Goal: Task Accomplishment & Management: Manage account settings

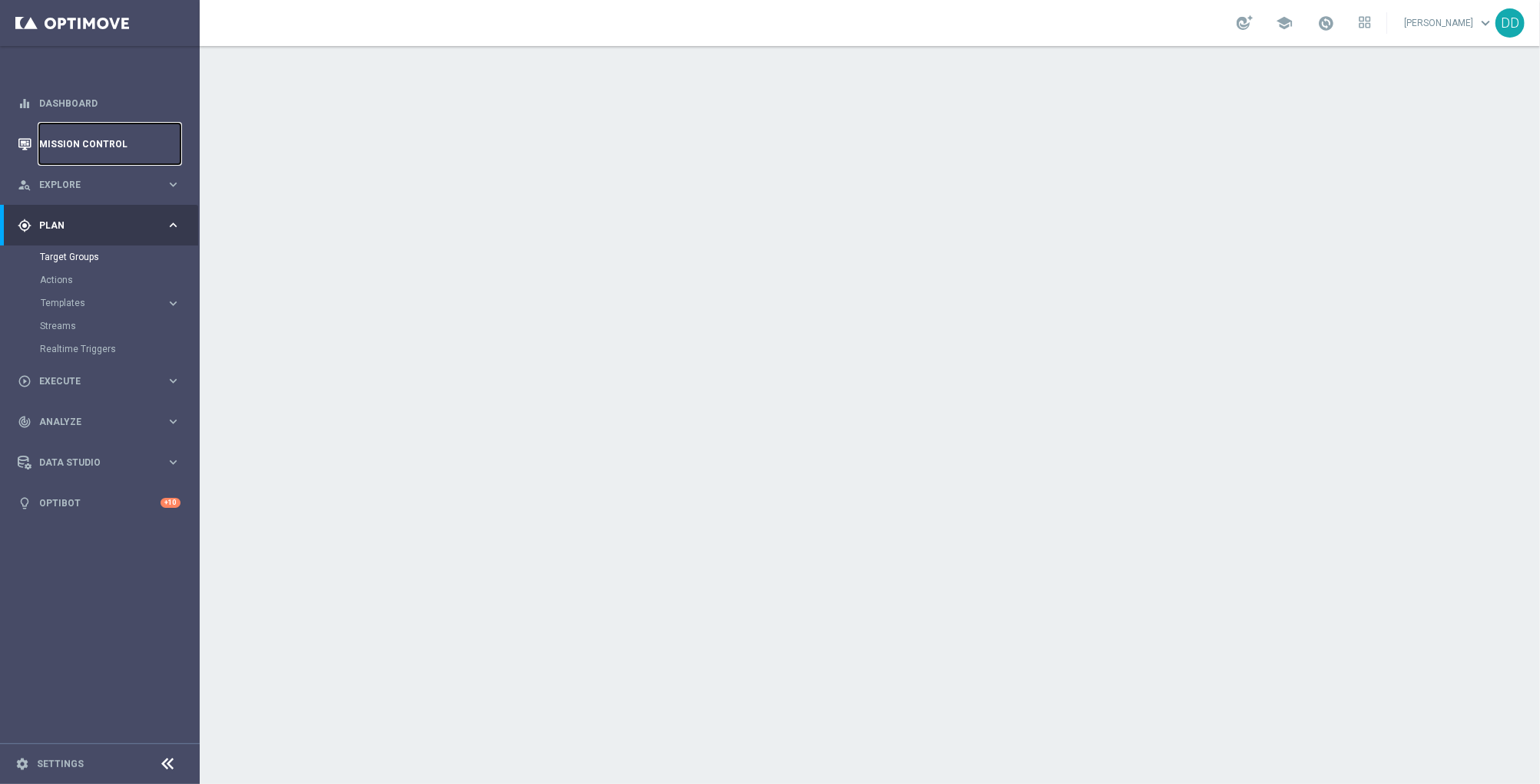
click at [87, 150] on link "Mission Control" at bounding box center [110, 144] width 142 height 40
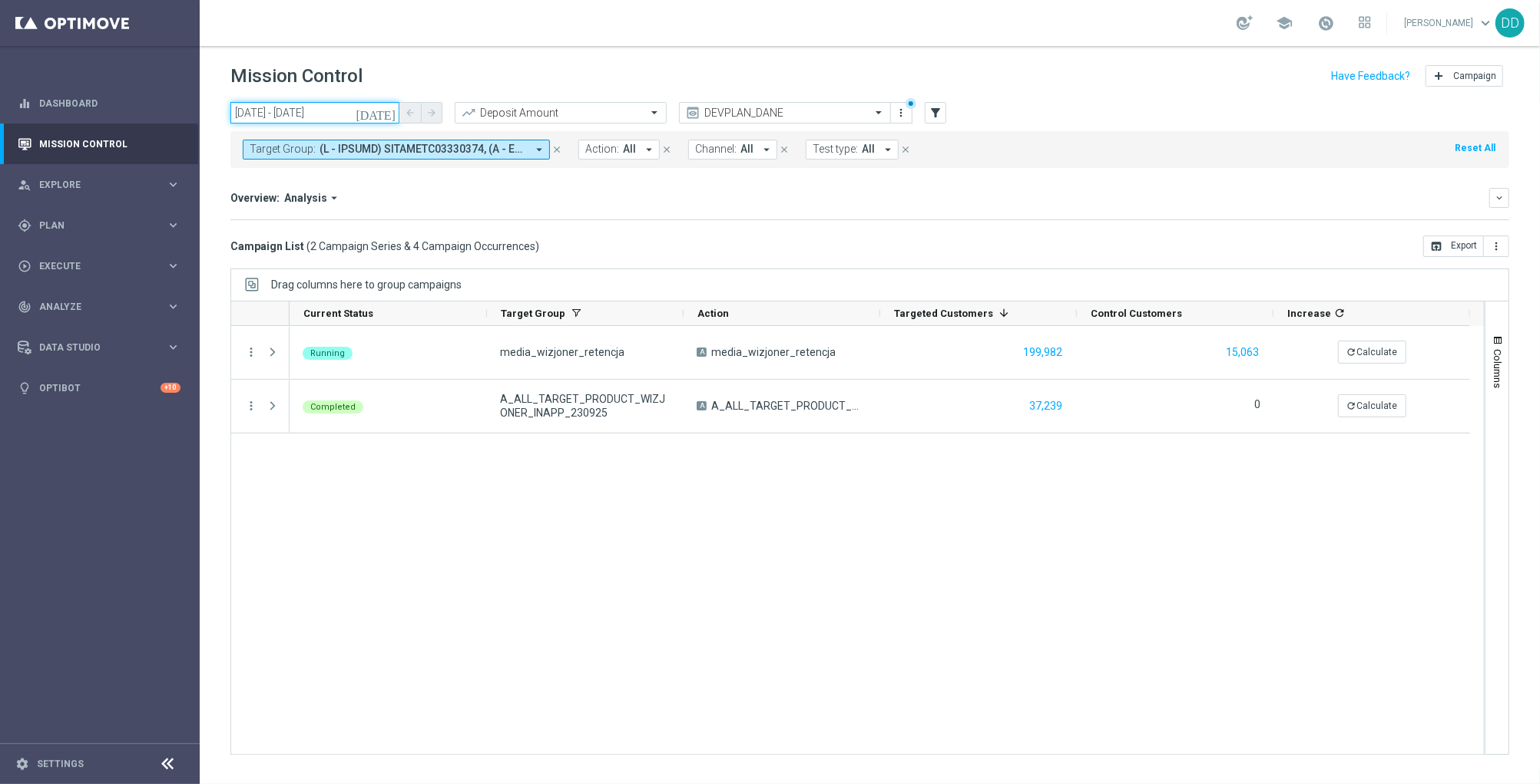
click at [354, 108] on input "22 Sep 2025 - 24 Sep 2025" at bounding box center [314, 113] width 169 height 21
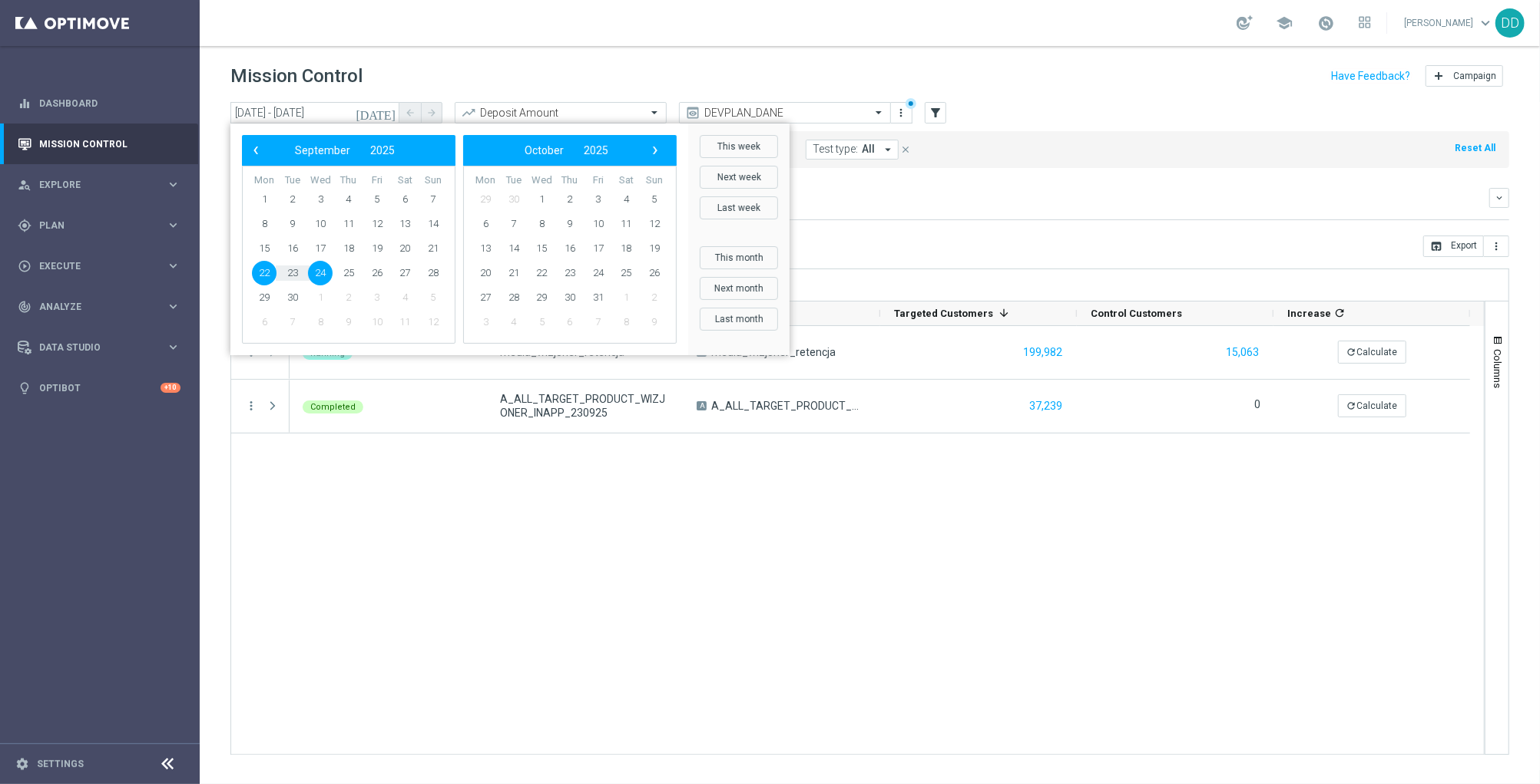
click at [321, 271] on span "24" at bounding box center [320, 273] width 24 height 24
click at [353, 270] on span "25" at bounding box center [348, 273] width 24 height 24
type input "24 Sep 2025 - 25 Sep 2025"
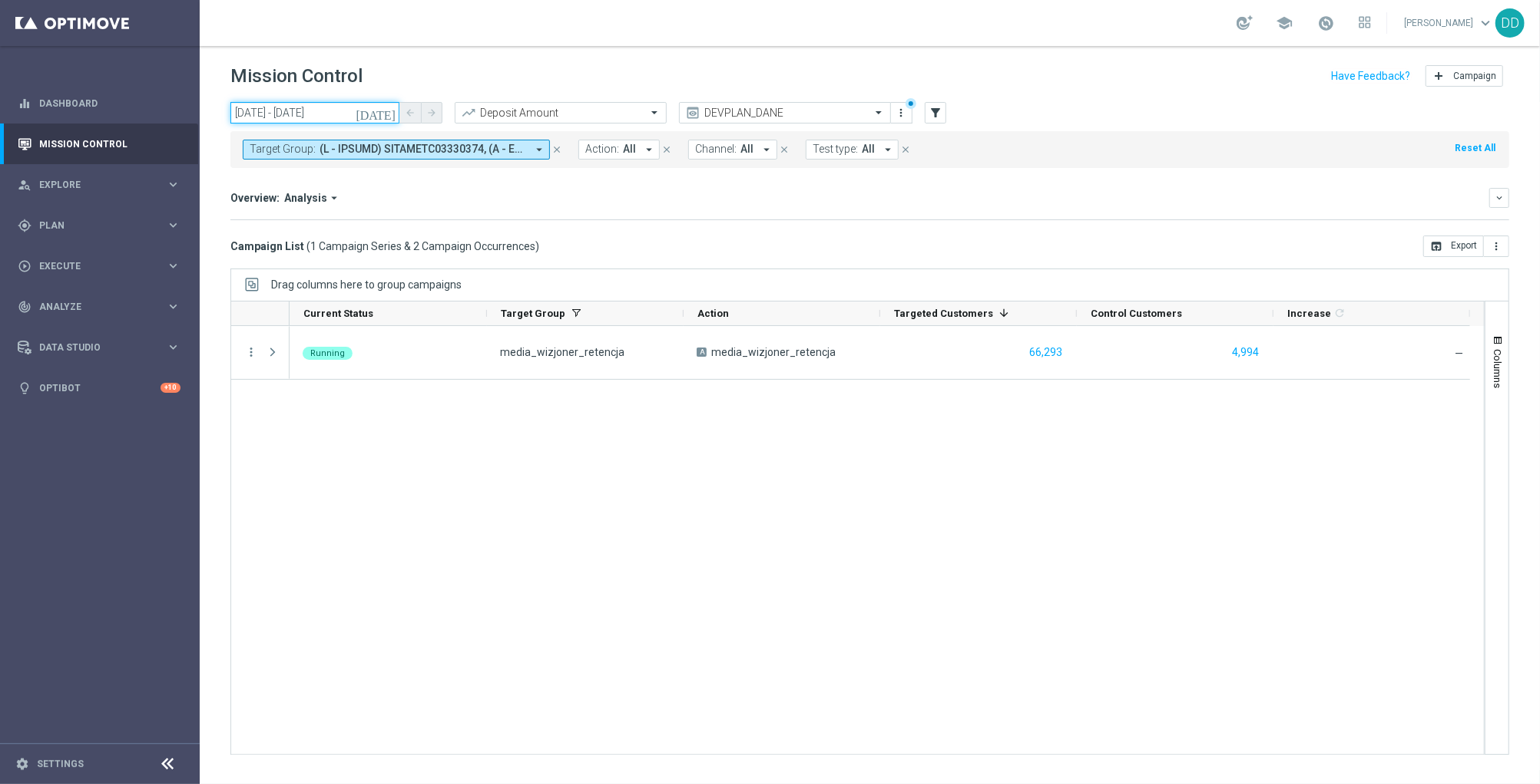
click at [352, 108] on input "24 Sep 2025 - 25 Sep 2025" at bounding box center [314, 113] width 169 height 21
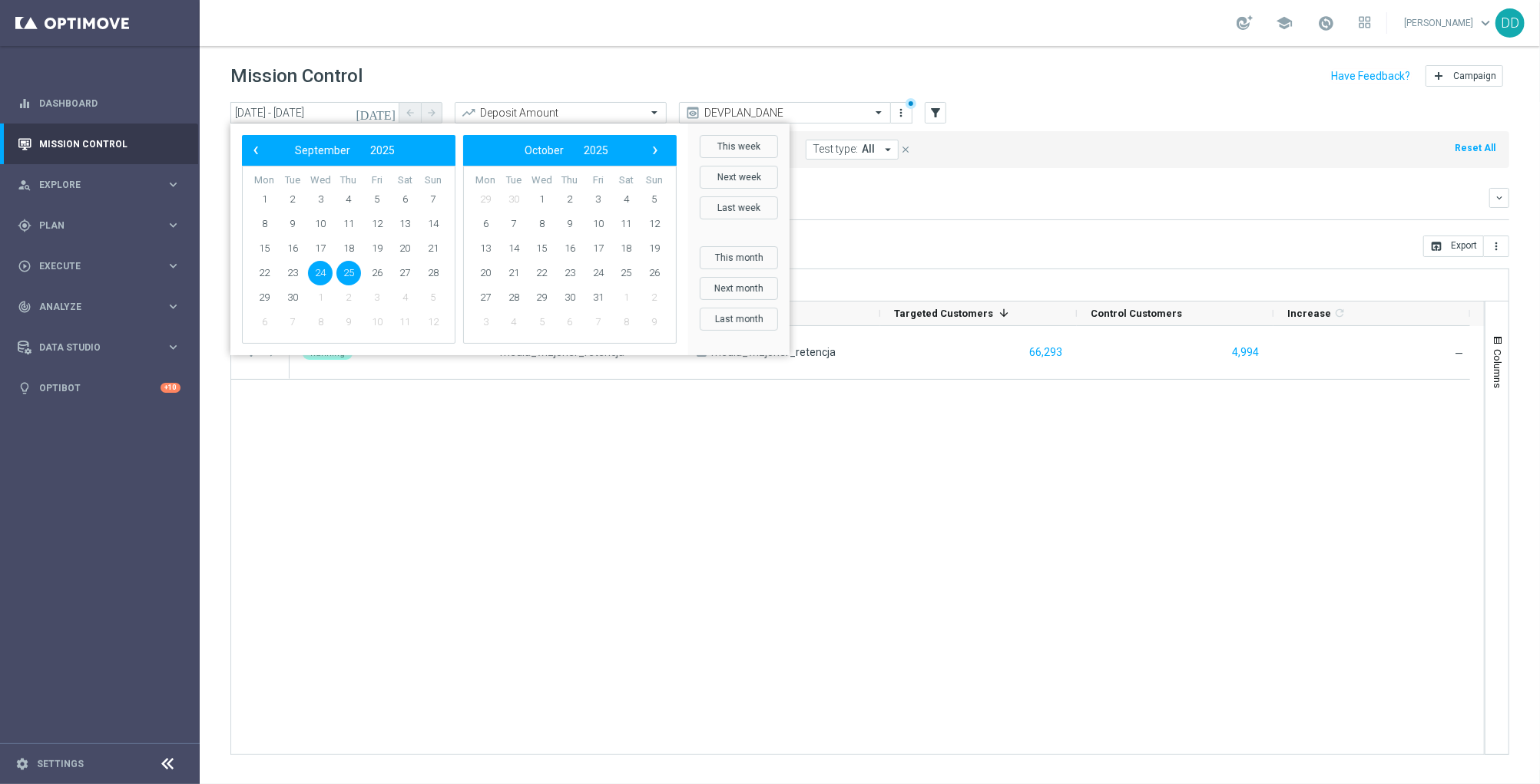
click at [965, 188] on div "Overview: Analysis arrow_drop_down keyboard_arrow_down" at bounding box center [869, 197] width 1279 height 20
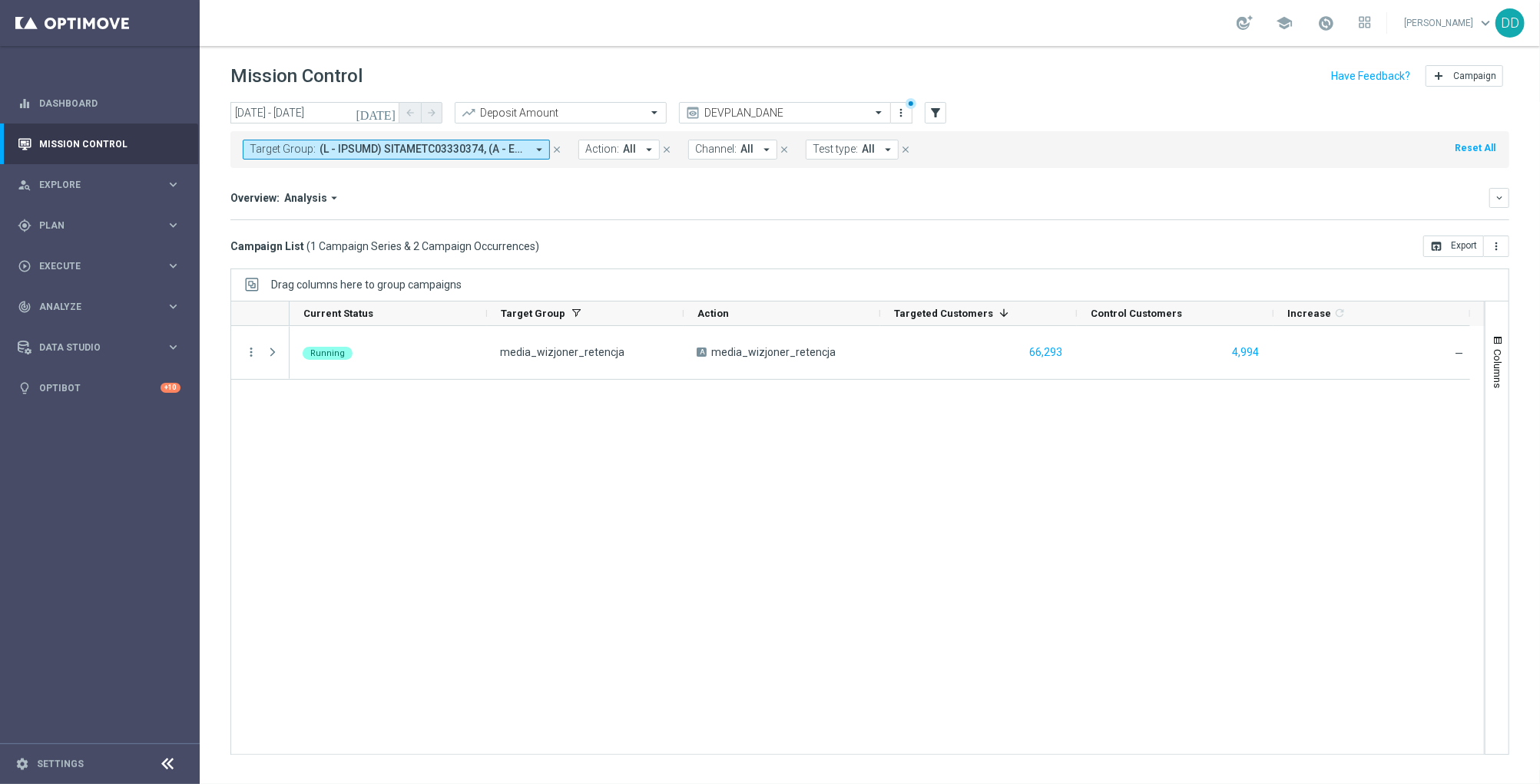
click at [561, 153] on icon "close" at bounding box center [556, 149] width 11 height 11
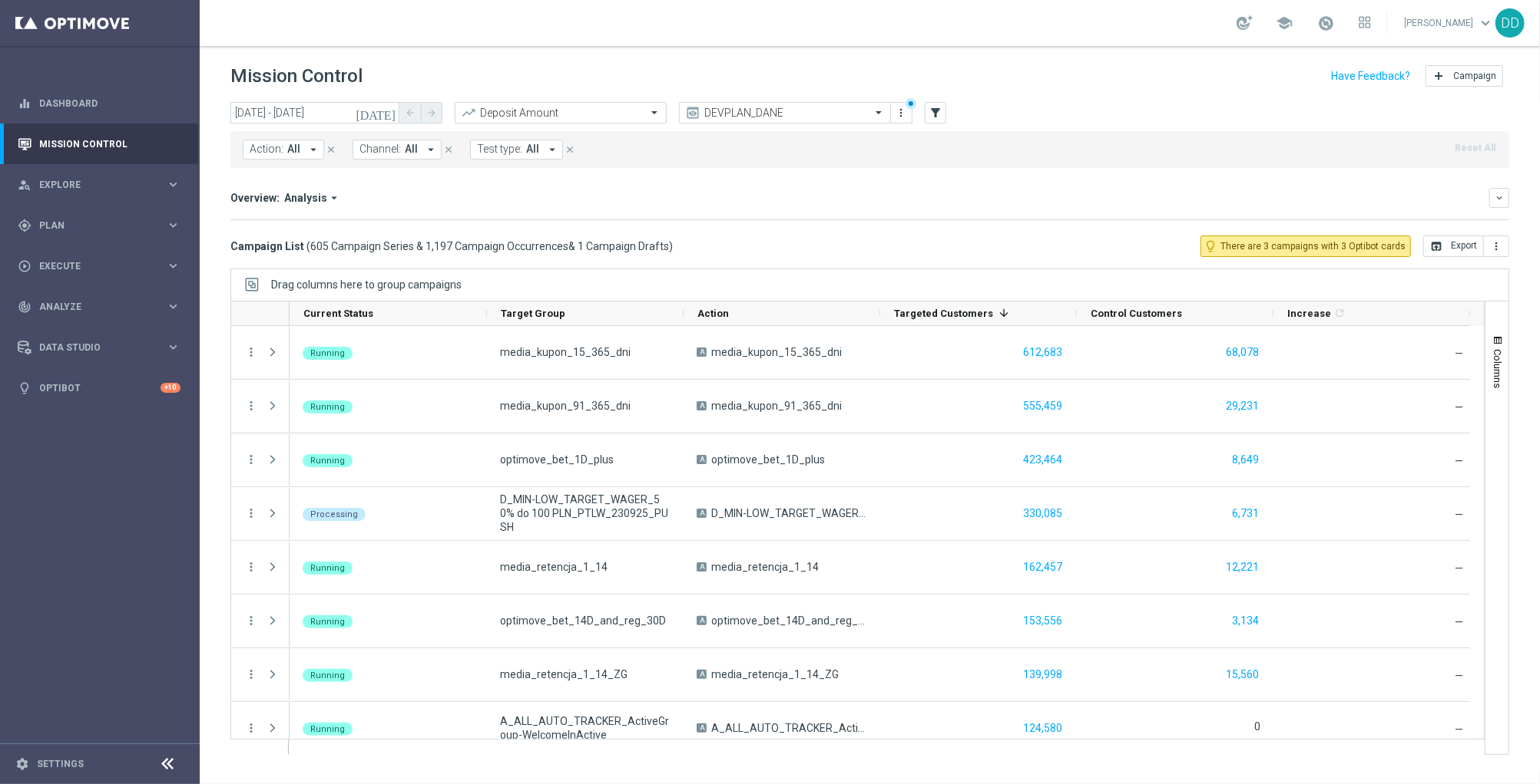
click at [280, 149] on span "Action:" at bounding box center [266, 149] width 34 height 13
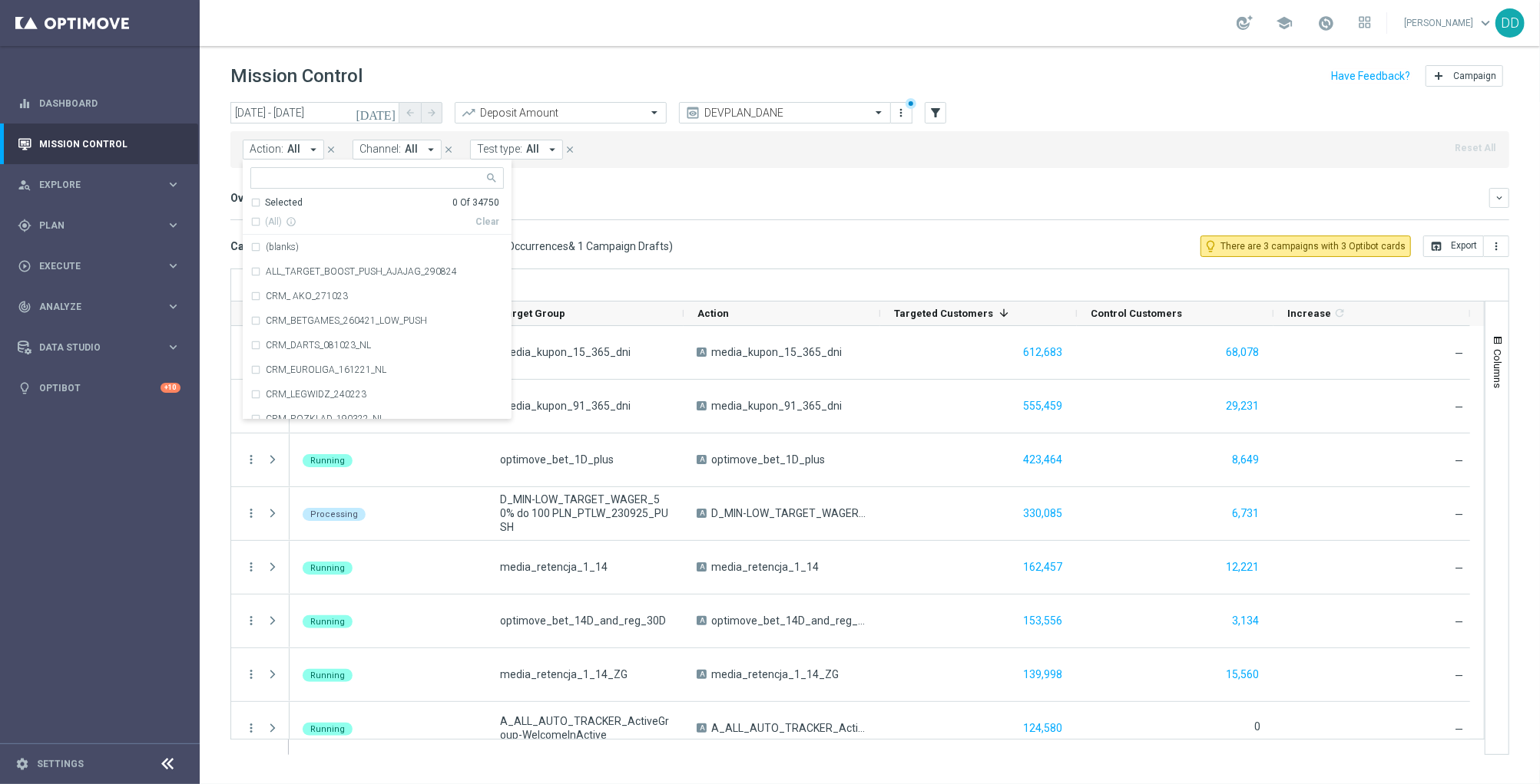
click at [380, 148] on span "Channel:" at bounding box center [380, 149] width 41 height 13
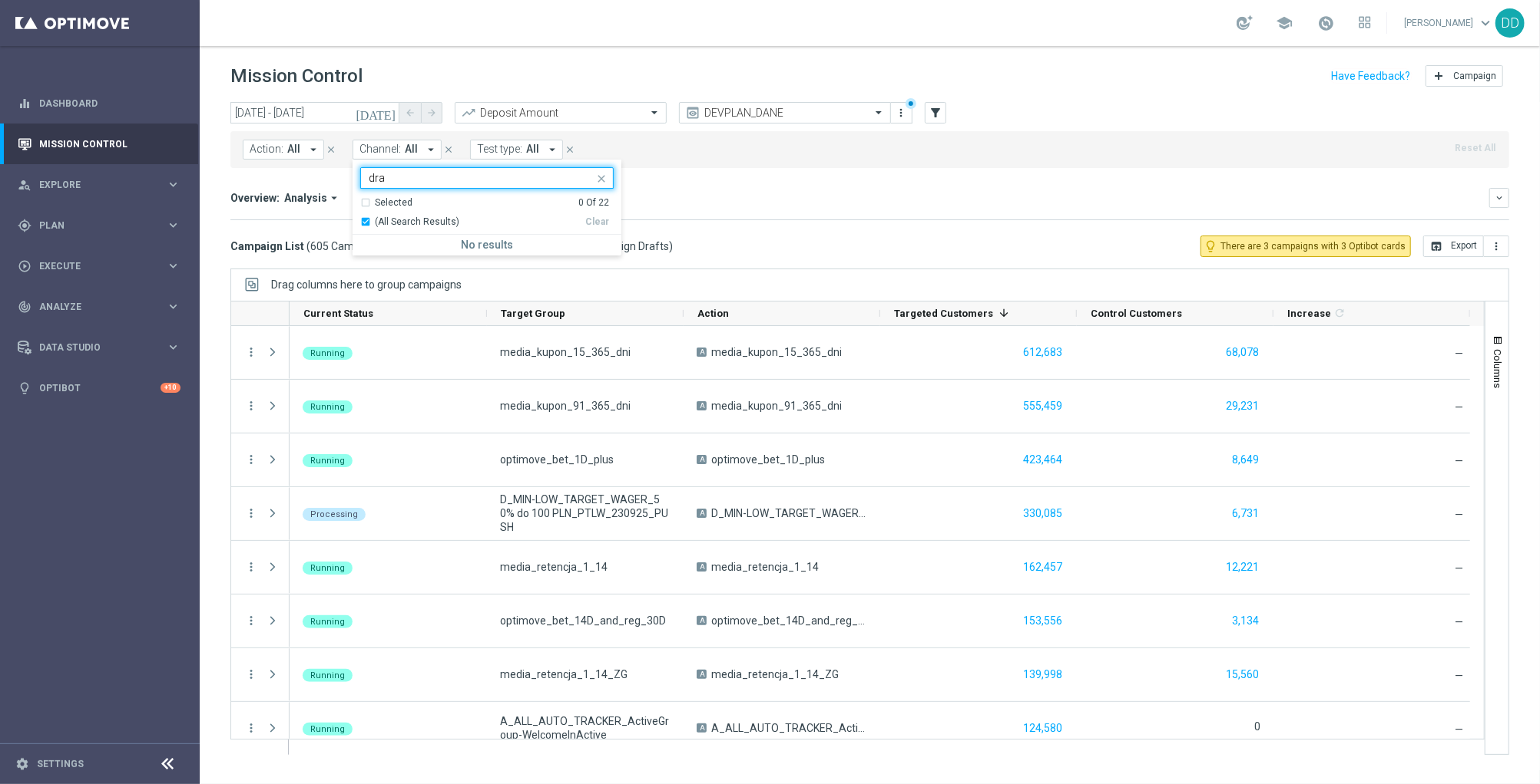
type input "dra"
click at [671, 171] on mini-dashboard "Overview: Analysis arrow_drop_down keyboard_arrow_down Increase In Deposit Amou…" at bounding box center [869, 202] width 1279 height 67
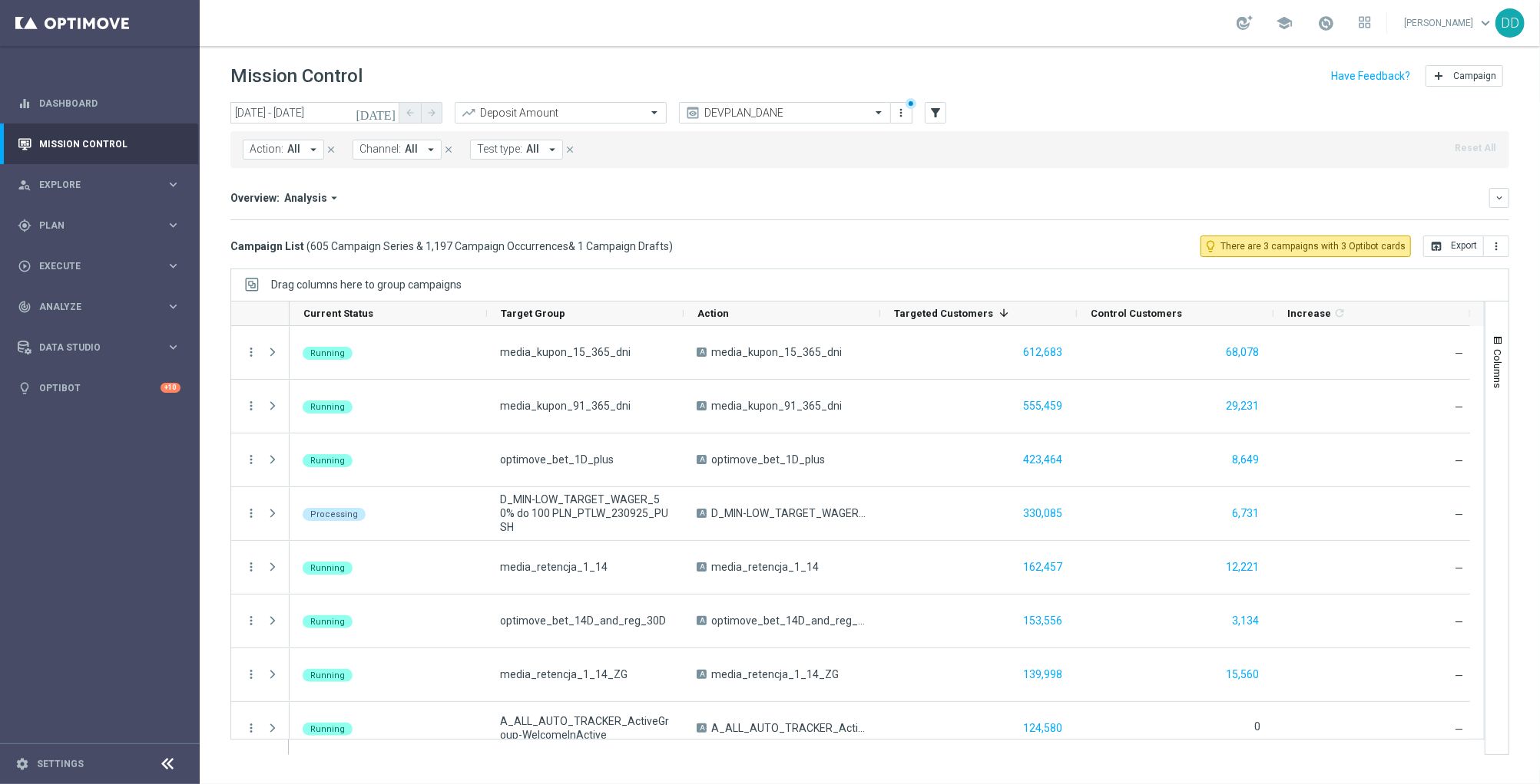
click at [524, 157] on button "Test type: All arrow_drop_down" at bounding box center [517, 149] width 93 height 20
click at [936, 111] on icon "filter_alt" at bounding box center [935, 113] width 13 height 13
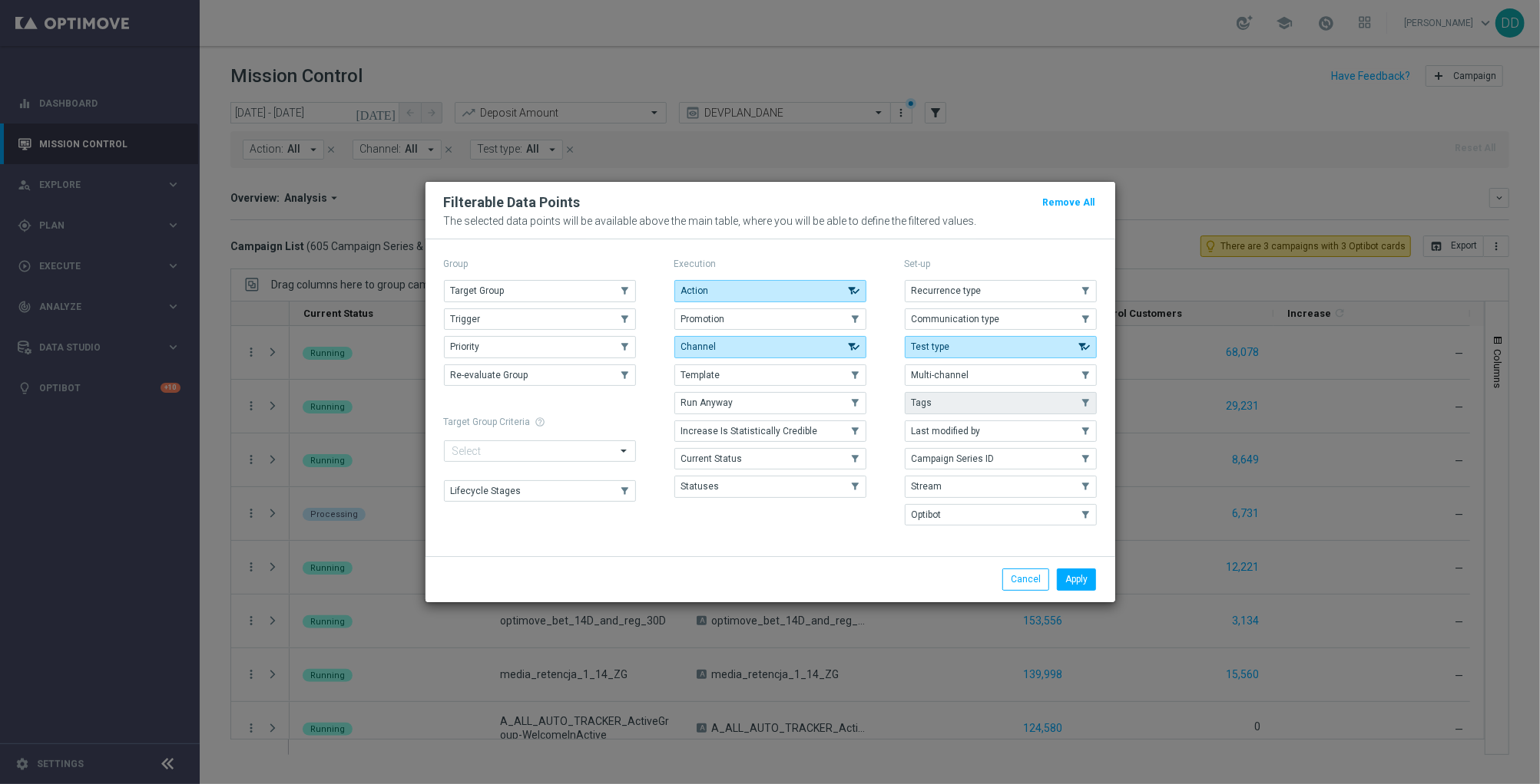
click at [962, 401] on button "Tags" at bounding box center [1000, 403] width 192 height 21
click at [965, 377] on span "Multi-channel" at bounding box center [941, 375] width 58 height 11
click at [978, 405] on button "Tags" at bounding box center [1000, 403] width 192 height 21
click at [745, 482] on button "Statuses" at bounding box center [770, 486] width 192 height 21
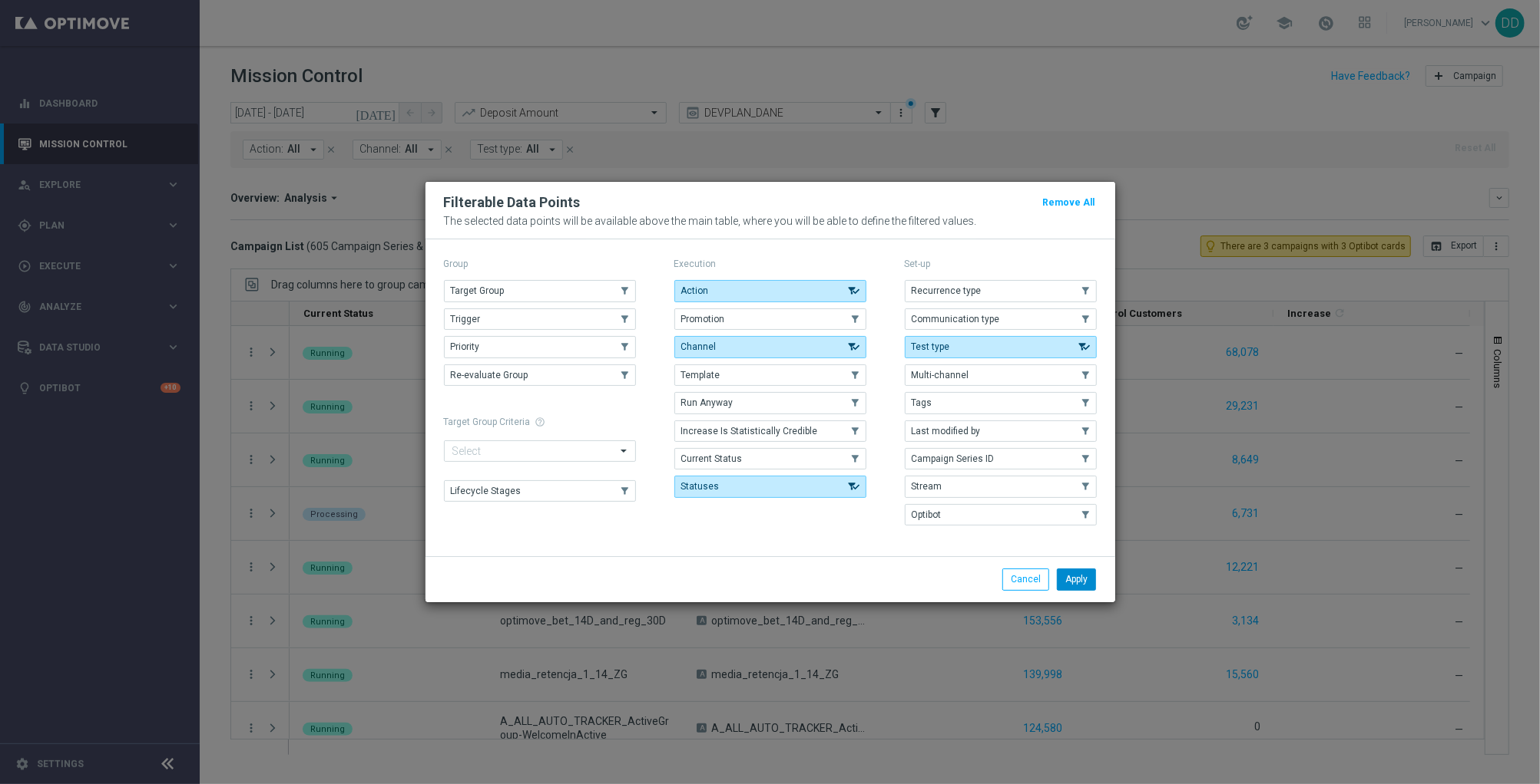
click at [1070, 574] on button "Apply" at bounding box center [1075, 579] width 40 height 21
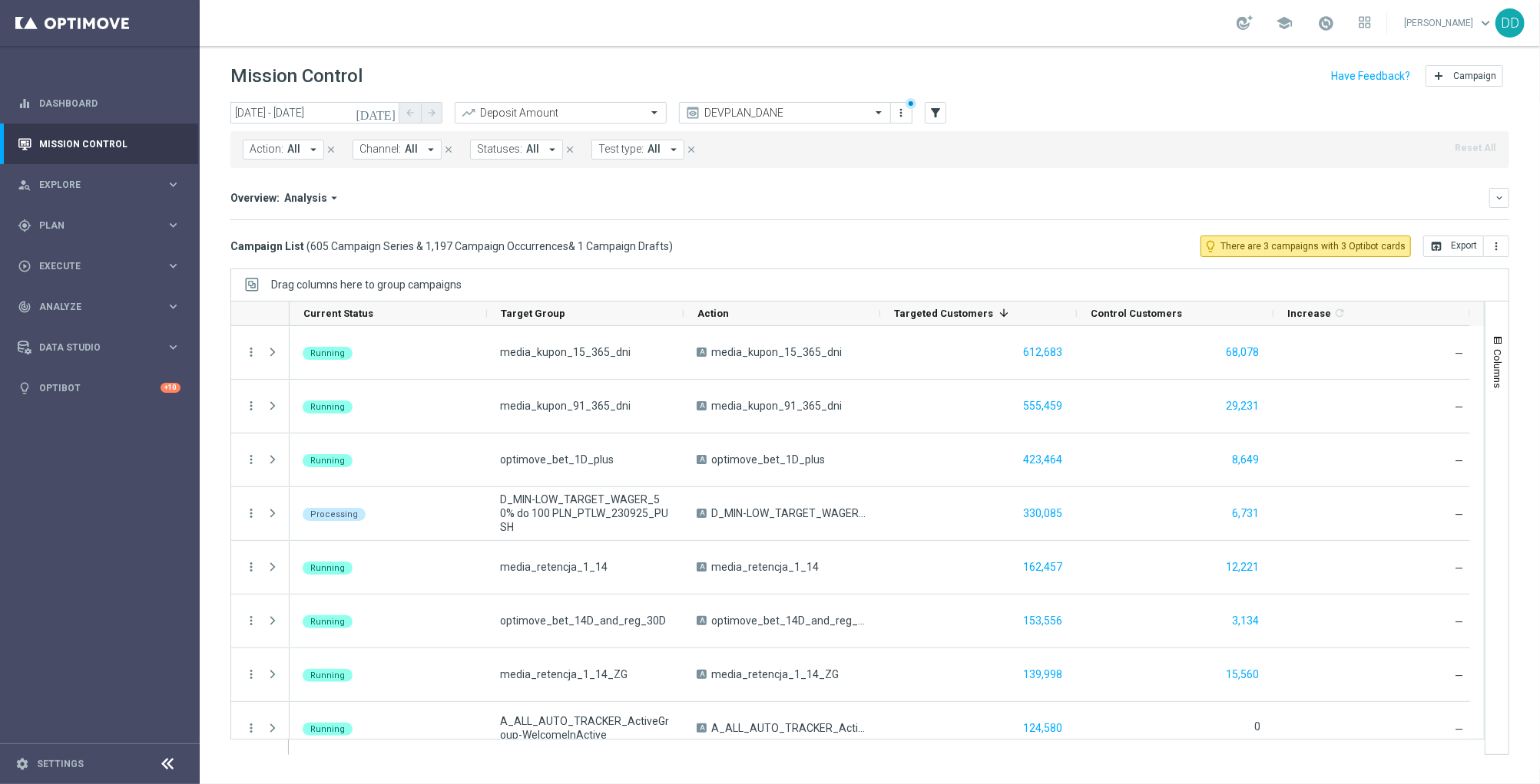
click at [535, 146] on button "Statuses: All arrow_drop_down" at bounding box center [517, 149] width 93 height 20
click at [480, 248] on div "Draft" at bounding box center [553, 247] width 150 height 24
type input "draf"
click at [771, 181] on mini-dashboard "Overview: Analysis arrow_drop_down keyboard_arrow_down Increase In Deposit Amou…" at bounding box center [869, 202] width 1279 height 67
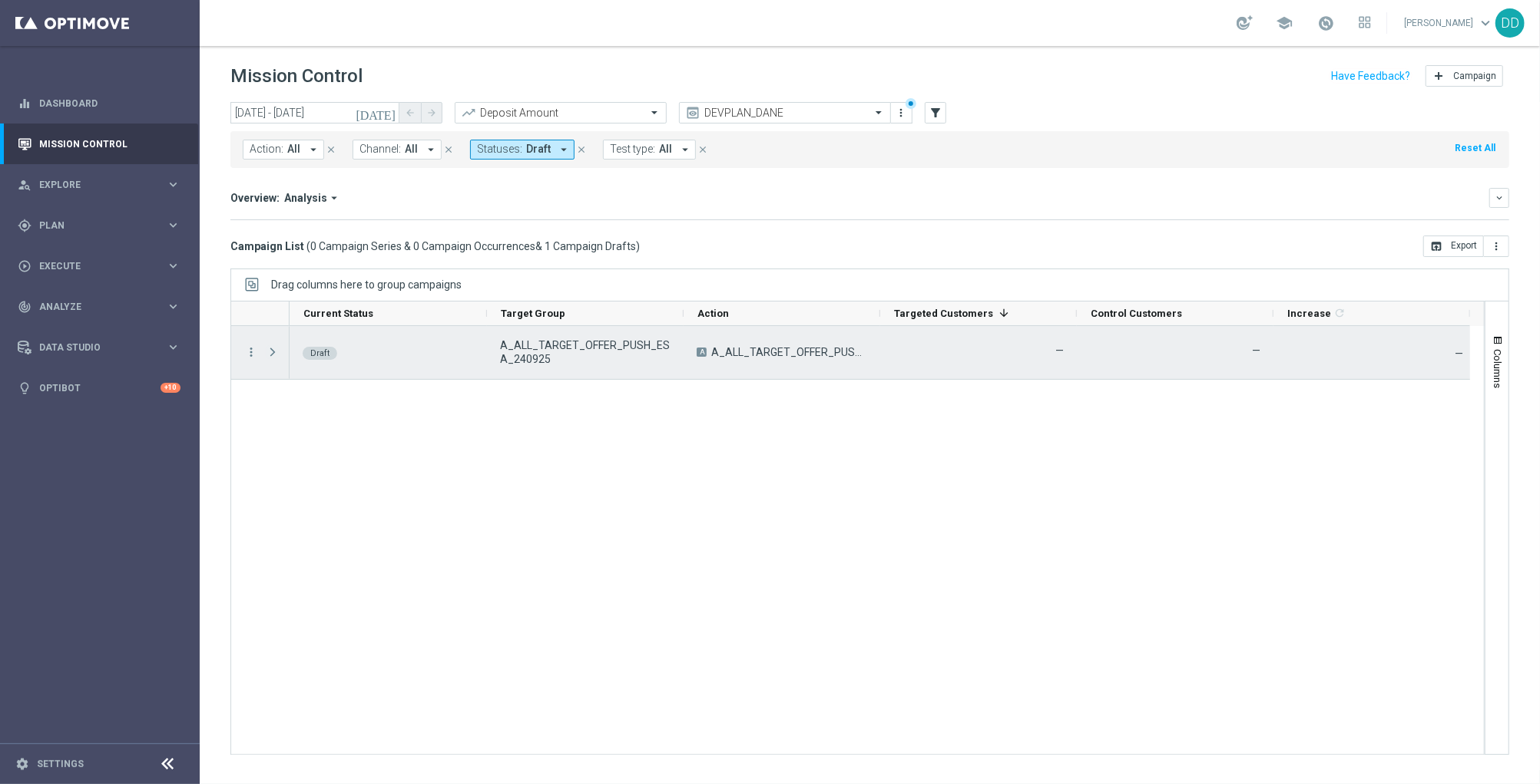
click at [274, 353] on span at bounding box center [273, 352] width 13 height 13
click at [252, 353] on icon "more_vert" at bounding box center [251, 353] width 13 height 13
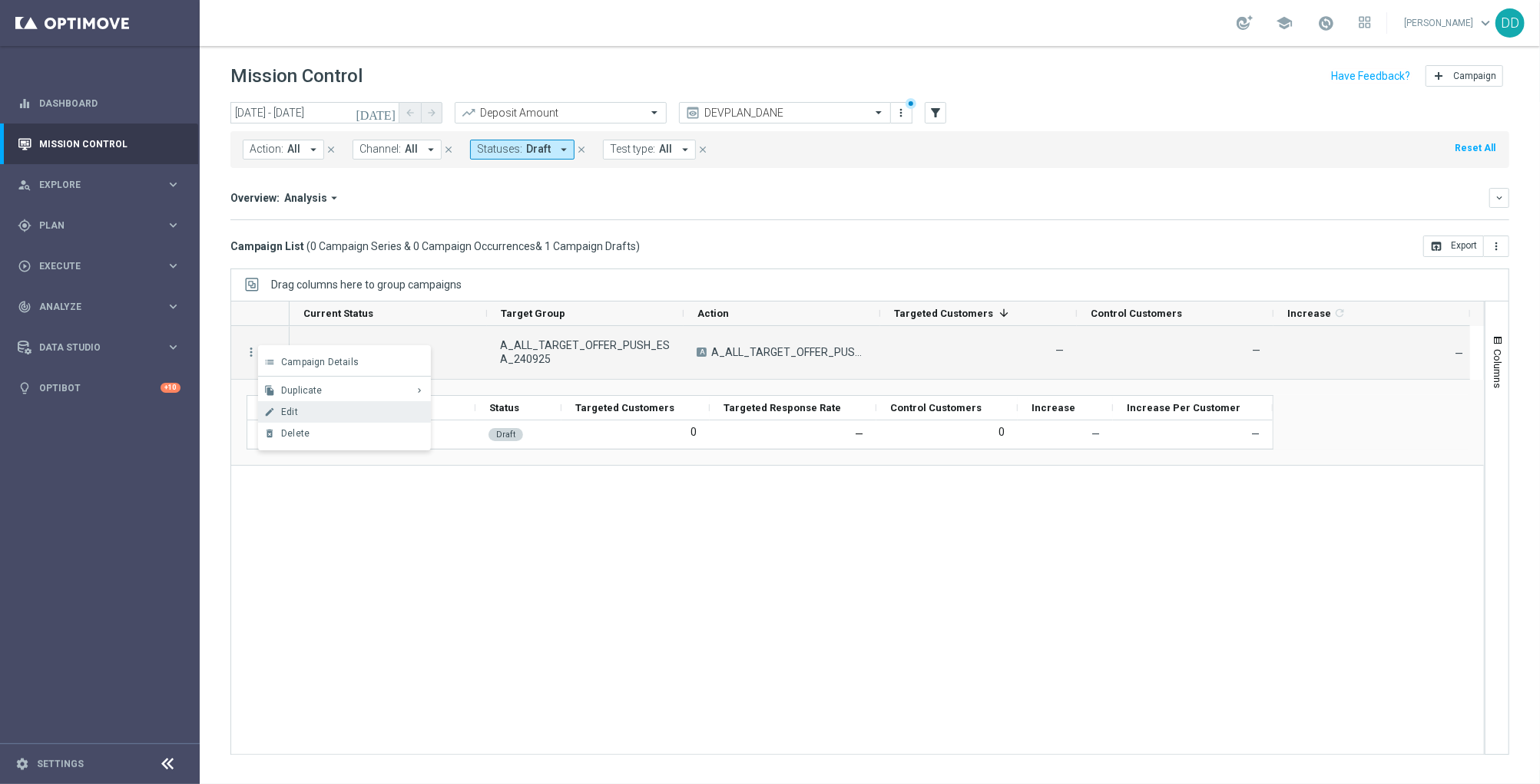
click at [288, 413] on span "Edit" at bounding box center [290, 411] width 17 height 11
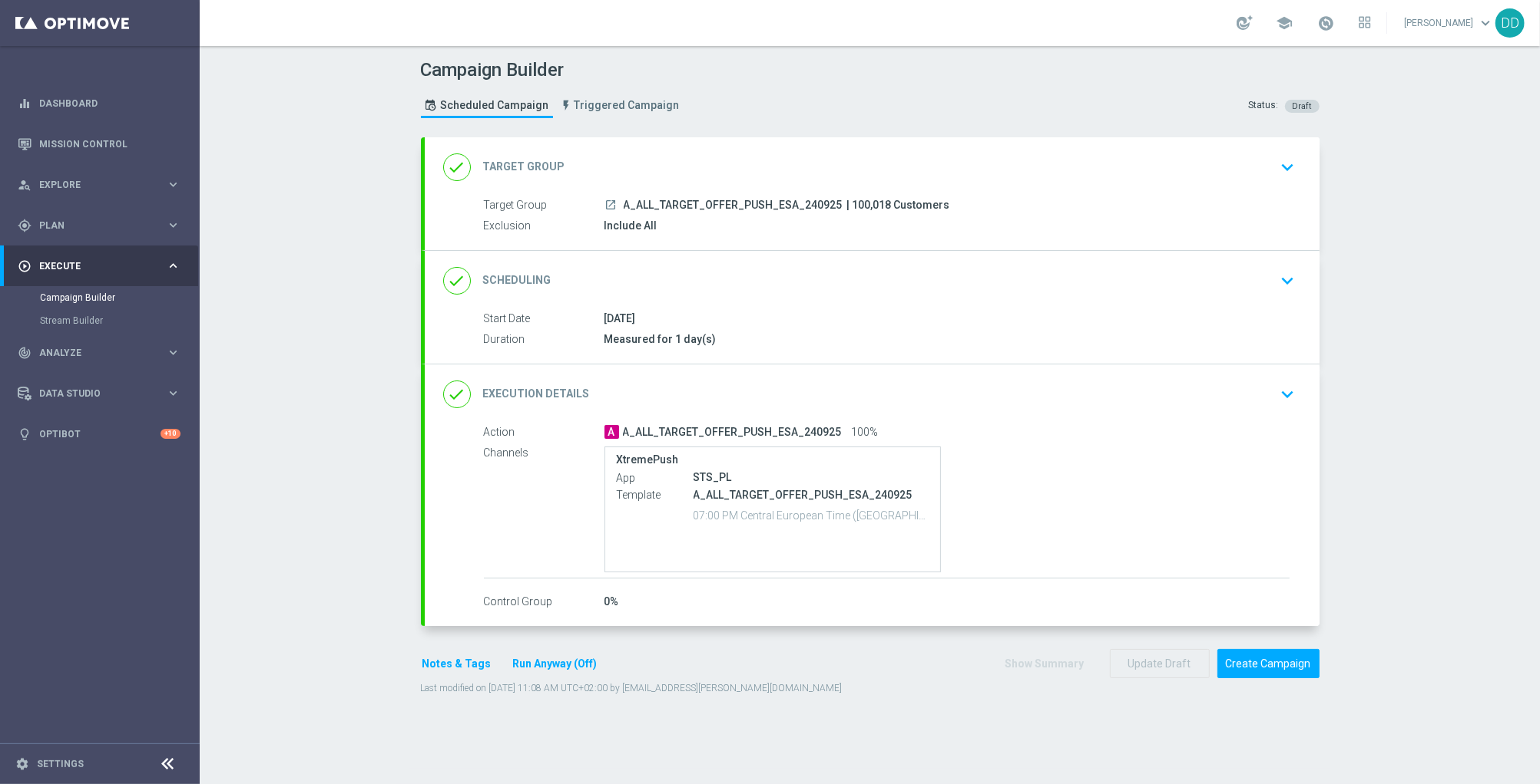
click at [981, 179] on div "done Target Group keyboard_arrow_down" at bounding box center [872, 168] width 858 height 29
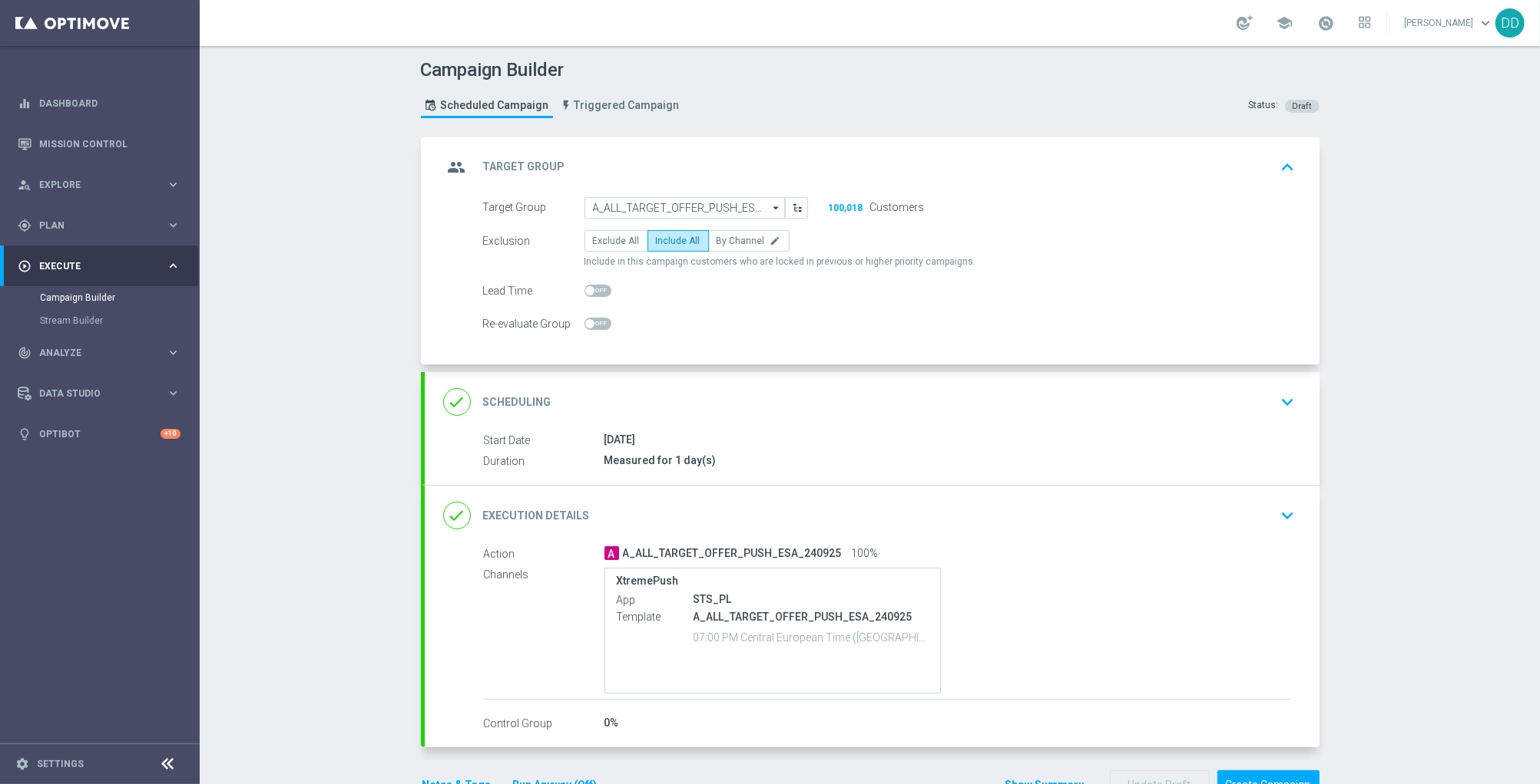
click at [928, 408] on div "done Scheduling keyboard_arrow_down" at bounding box center [872, 402] width 858 height 29
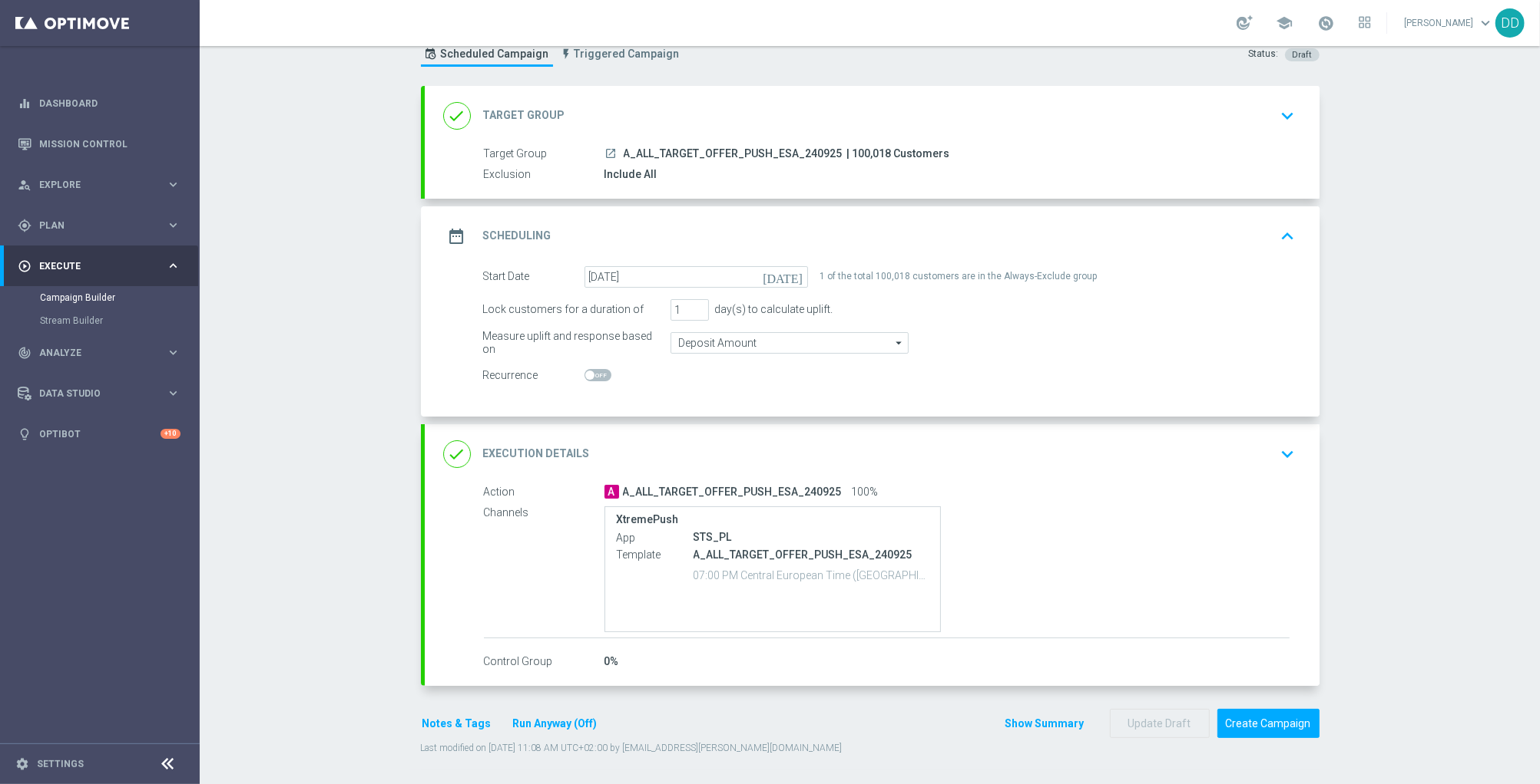
click at [998, 453] on div "done Execution Details keyboard_arrow_down" at bounding box center [872, 455] width 858 height 29
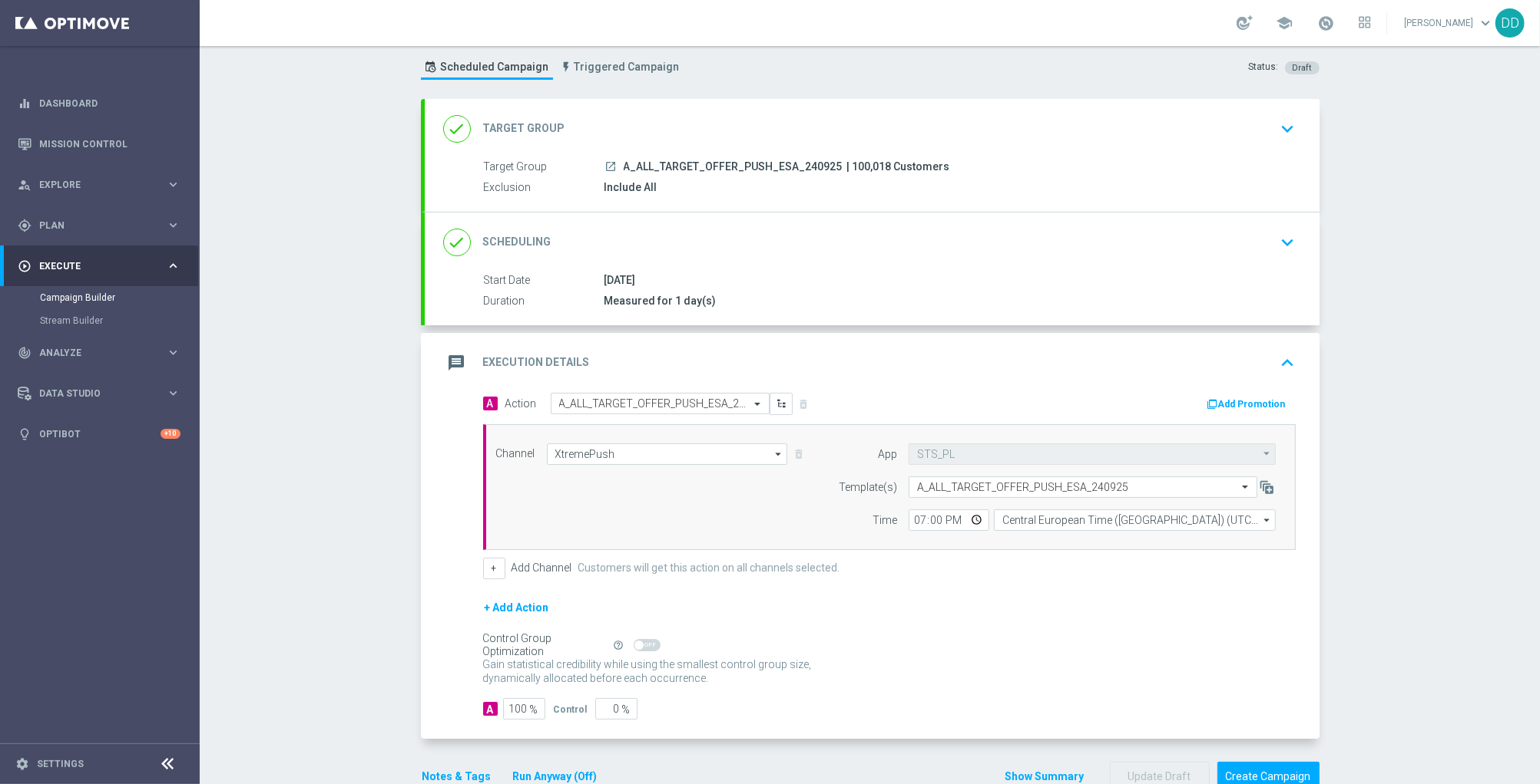
scroll to position [51, 0]
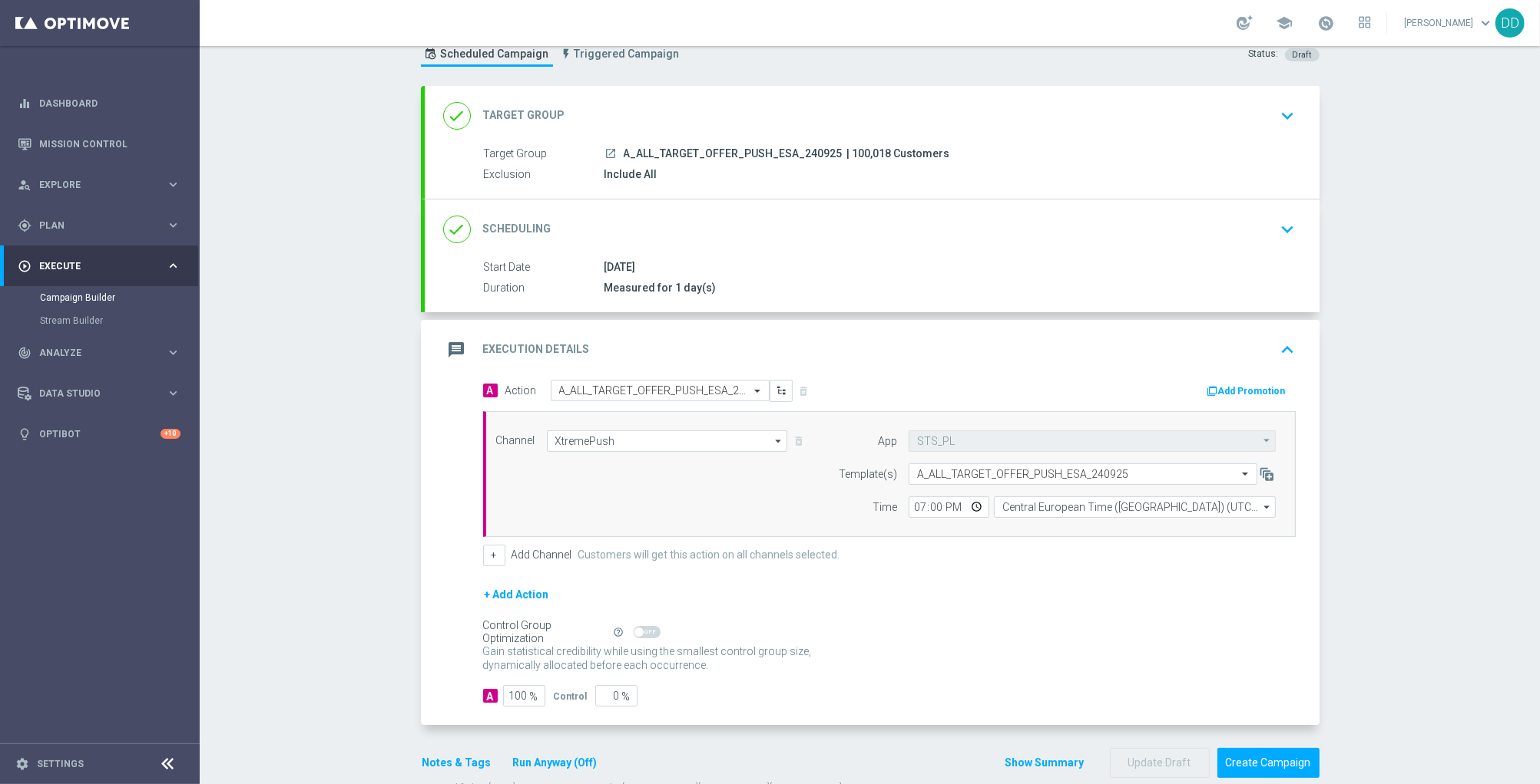
click at [832, 252] on div "done Scheduling keyboard_arrow_down" at bounding box center [872, 229] width 894 height 60
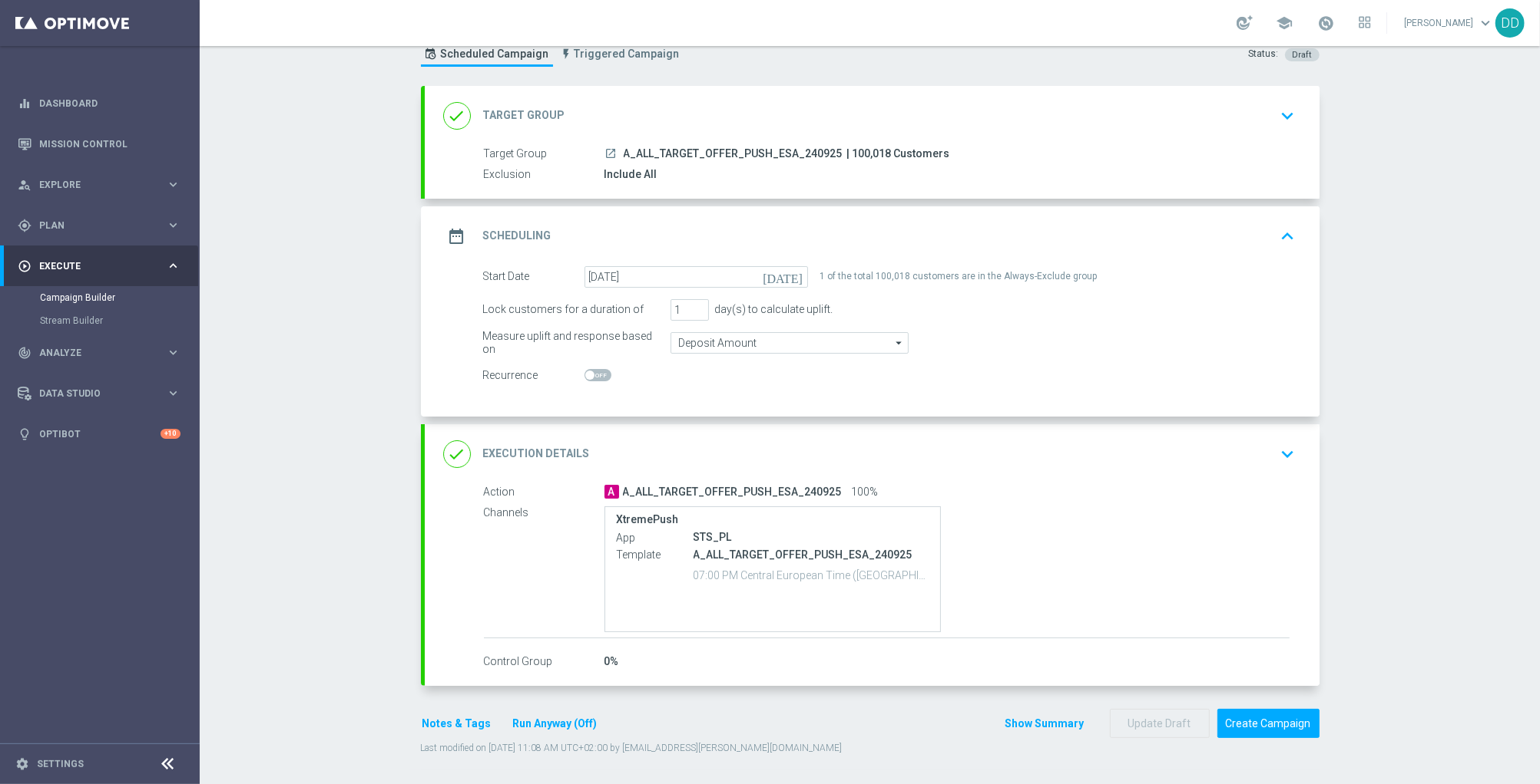
click at [978, 461] on div "done Execution Details keyboard_arrow_down" at bounding box center [872, 455] width 858 height 29
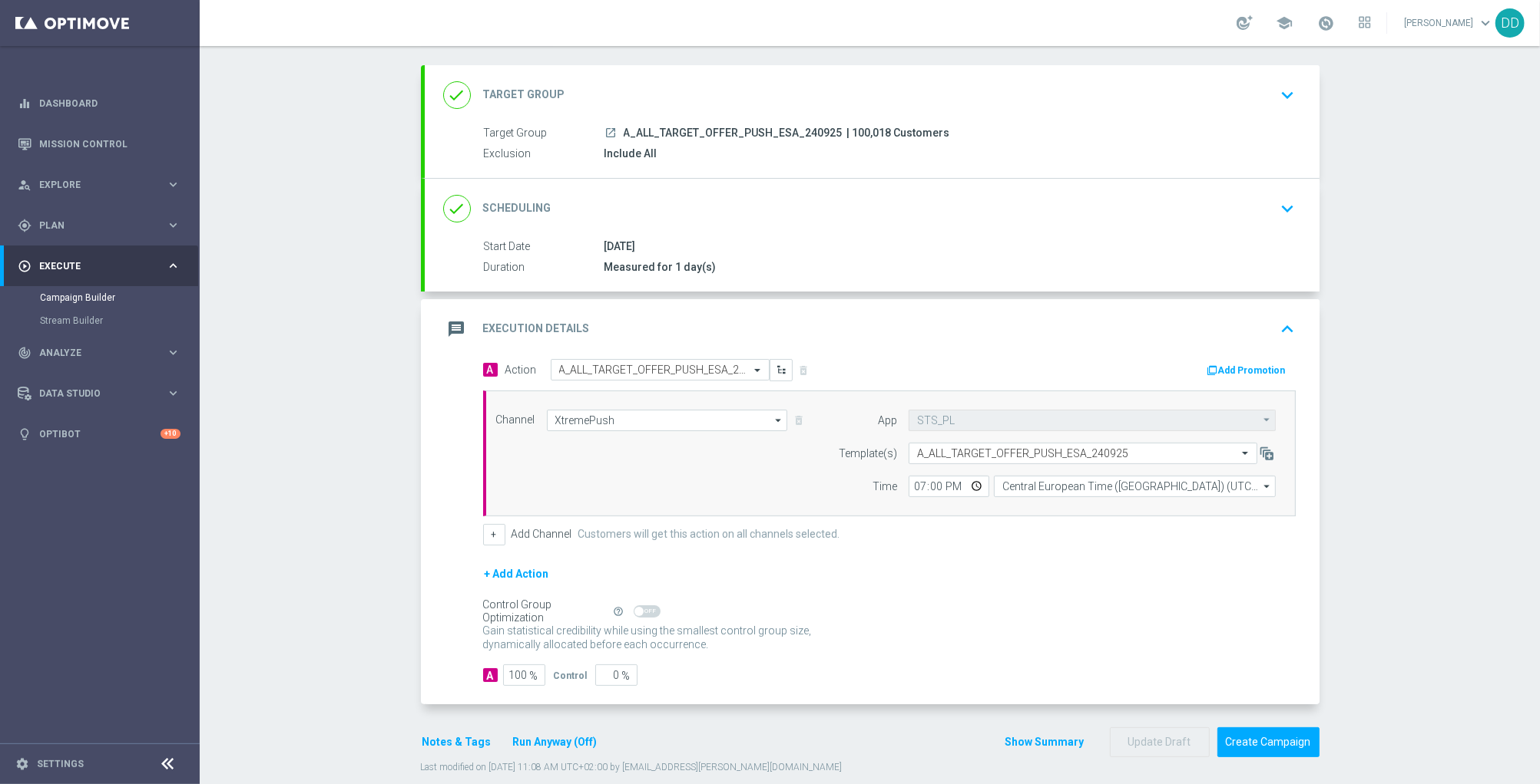
scroll to position [0, 0]
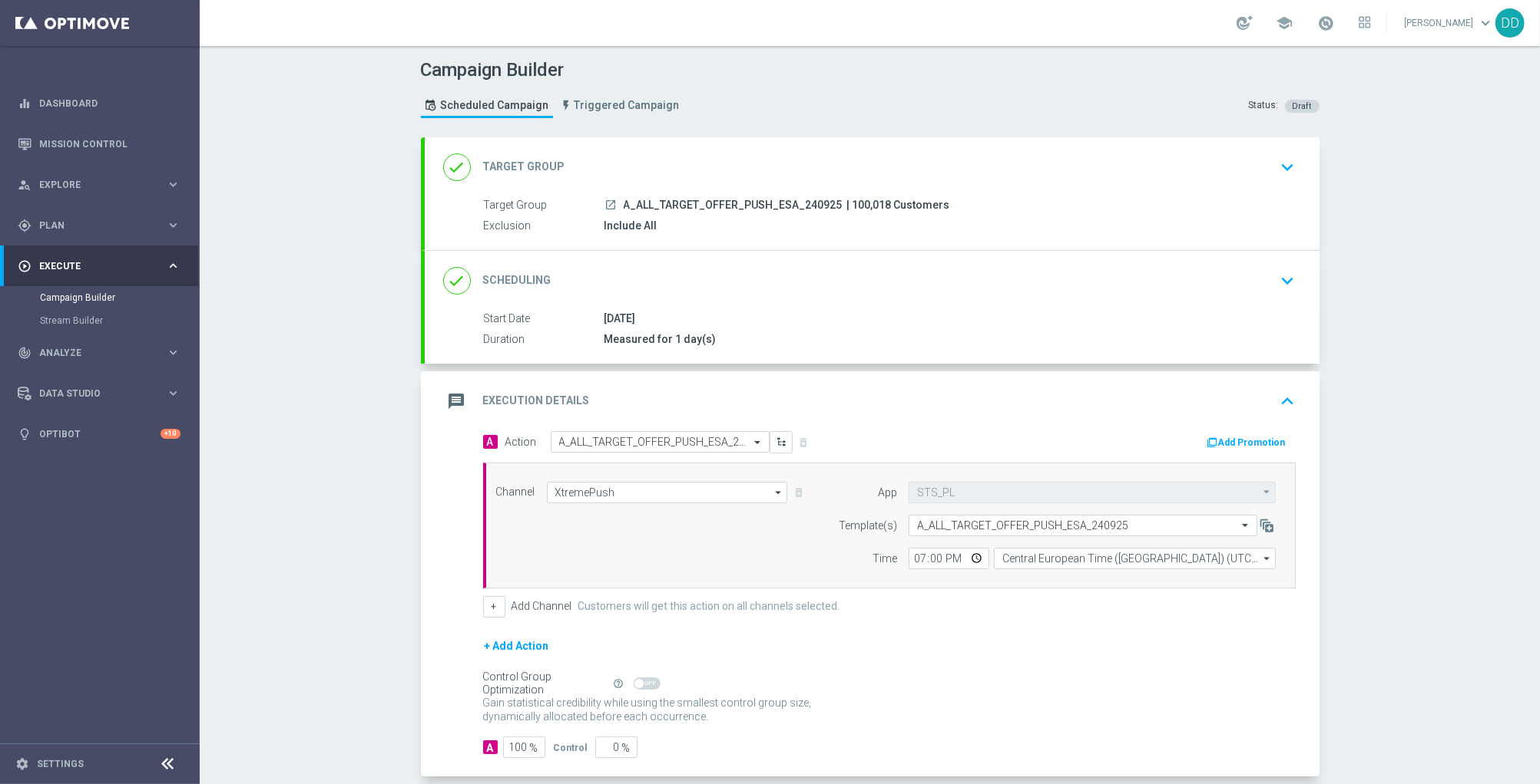
click at [967, 153] on div "done Target Group keyboard_arrow_down" at bounding box center [872, 168] width 858 height 29
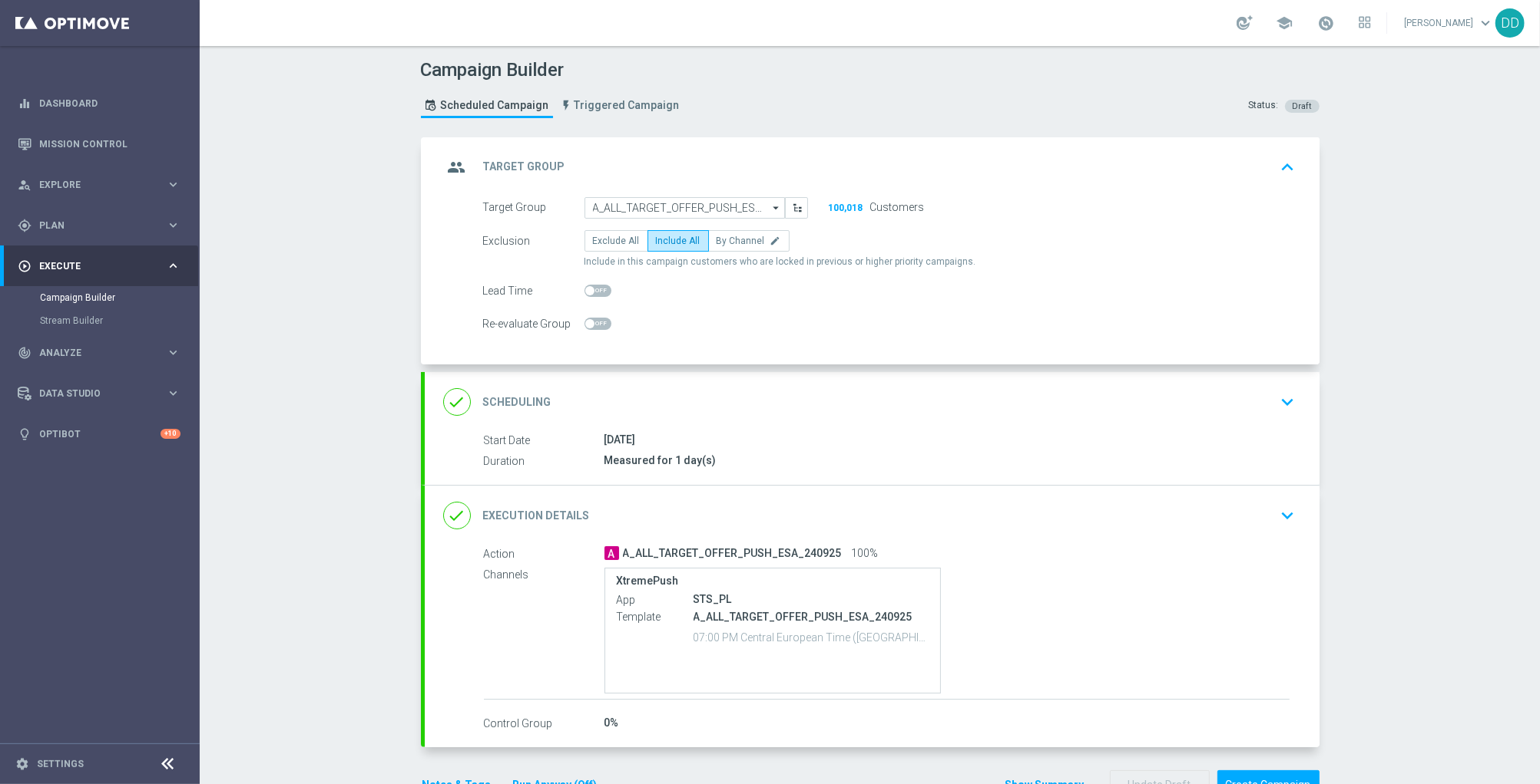
click at [940, 401] on div "done Scheduling keyboard_arrow_down" at bounding box center [872, 402] width 858 height 29
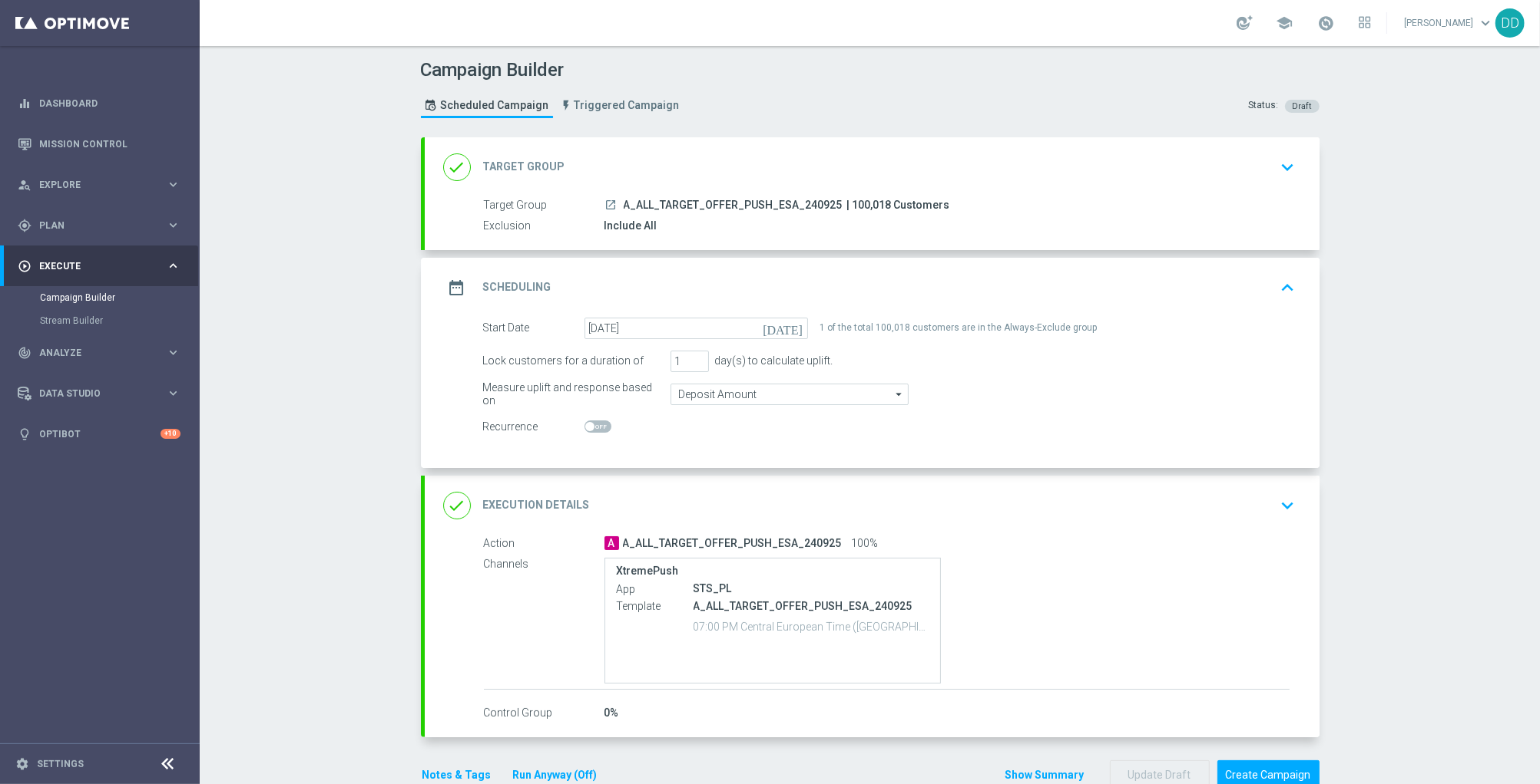
click at [297, 483] on div "Campaign Builder Scheduled Campaign Triggered Campaign Status: Draft done Targe…" at bounding box center [869, 415] width 1340 height 739
click at [1069, 484] on div "done Execution Details keyboard_arrow_down" at bounding box center [872, 506] width 894 height 60
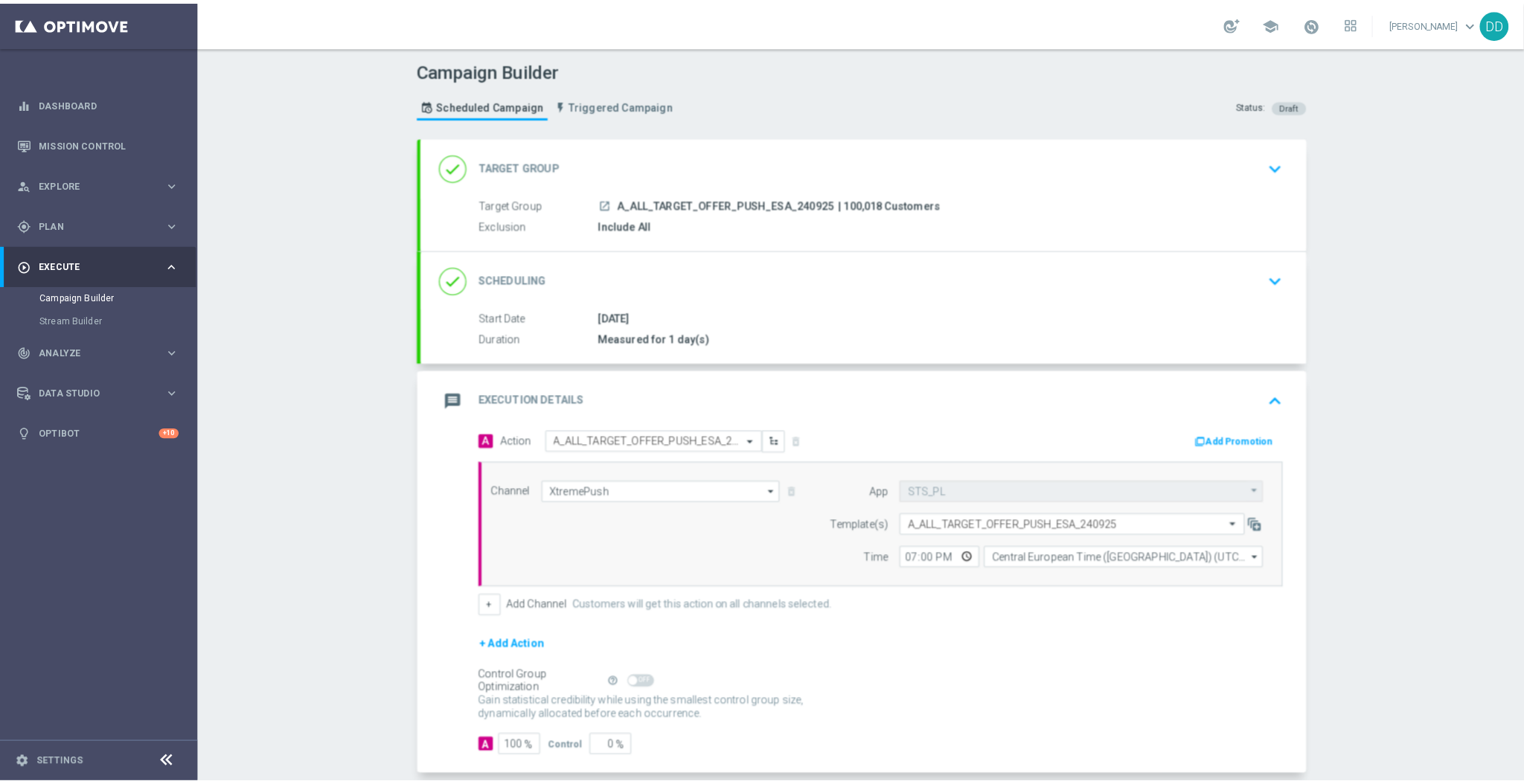
scroll to position [89, 0]
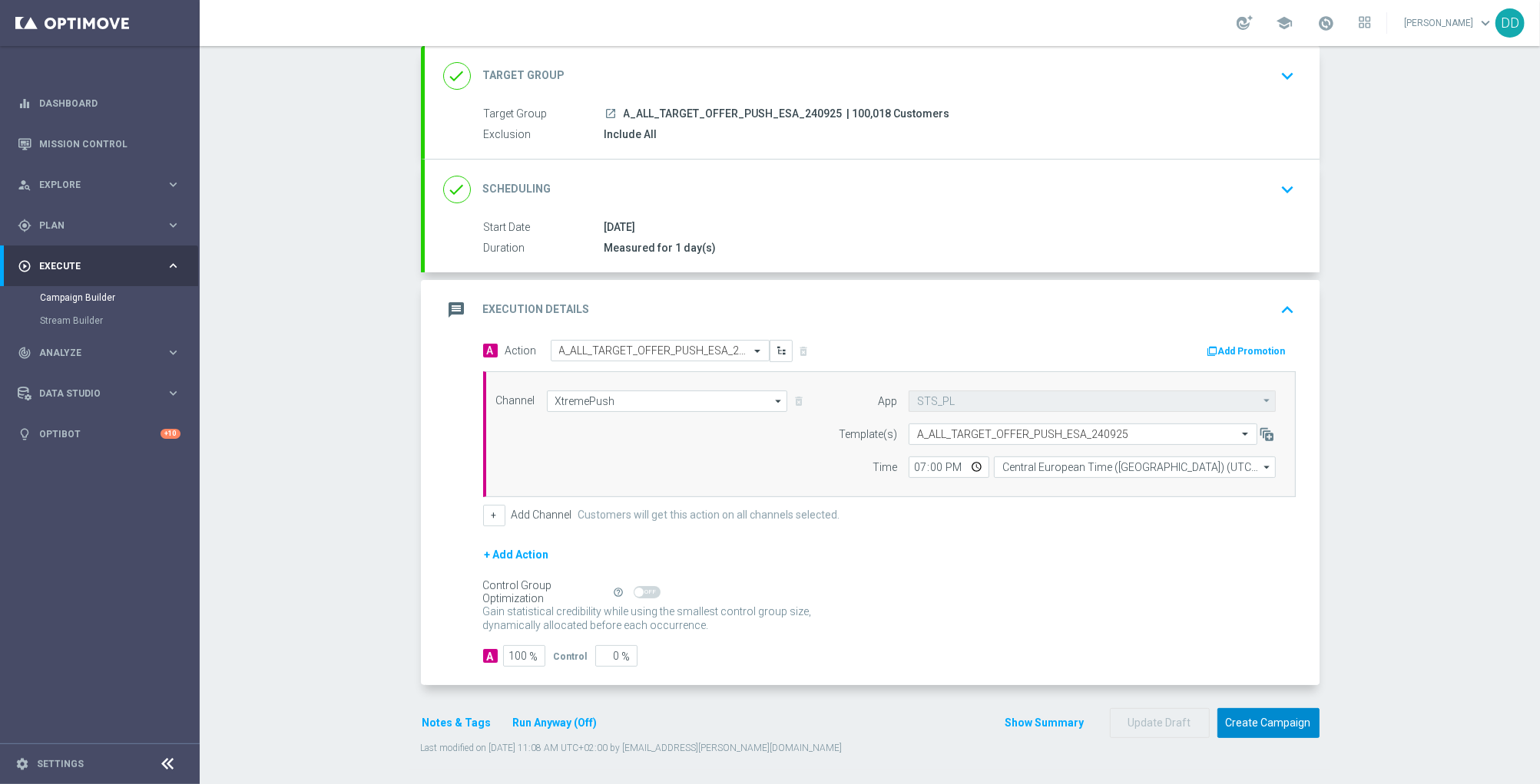
click at [1269, 726] on button "Create Campaign" at bounding box center [1268, 722] width 102 height 30
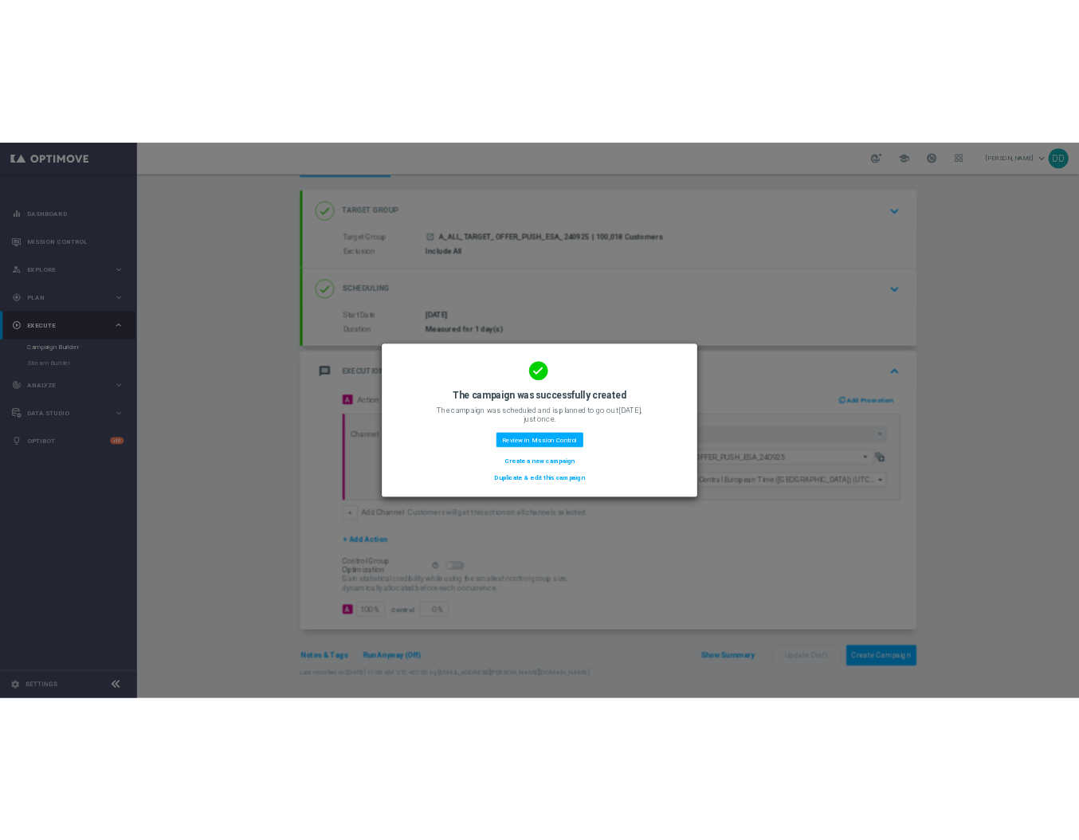
scroll to position [69, 0]
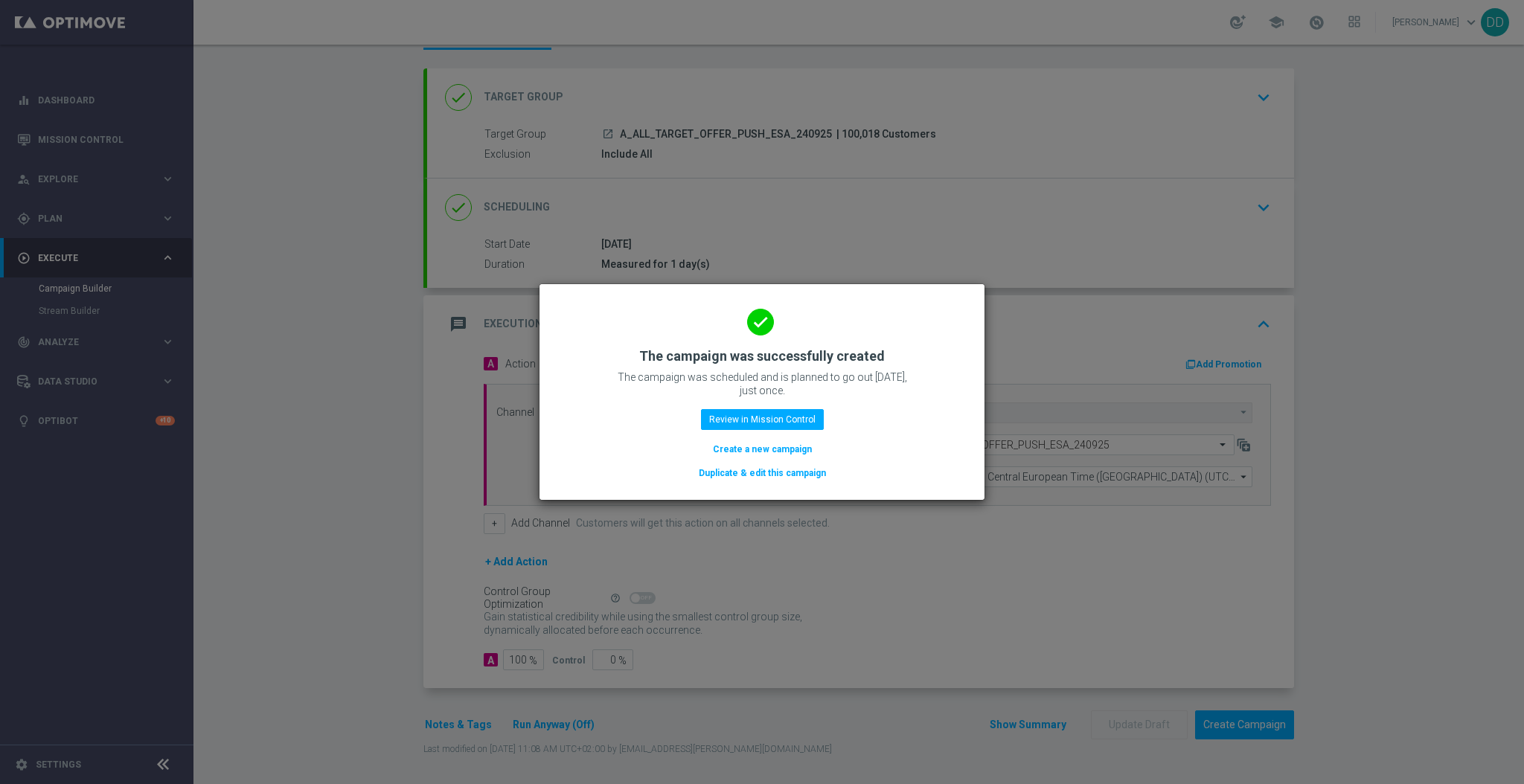
click at [768, 434] on div "done The campaign was successfully created The campaign was scheduled and is pl…" at bounding box center [762, 390] width 409 height 183
click at [769, 428] on button "Review in Mission Control" at bounding box center [762, 419] width 122 height 21
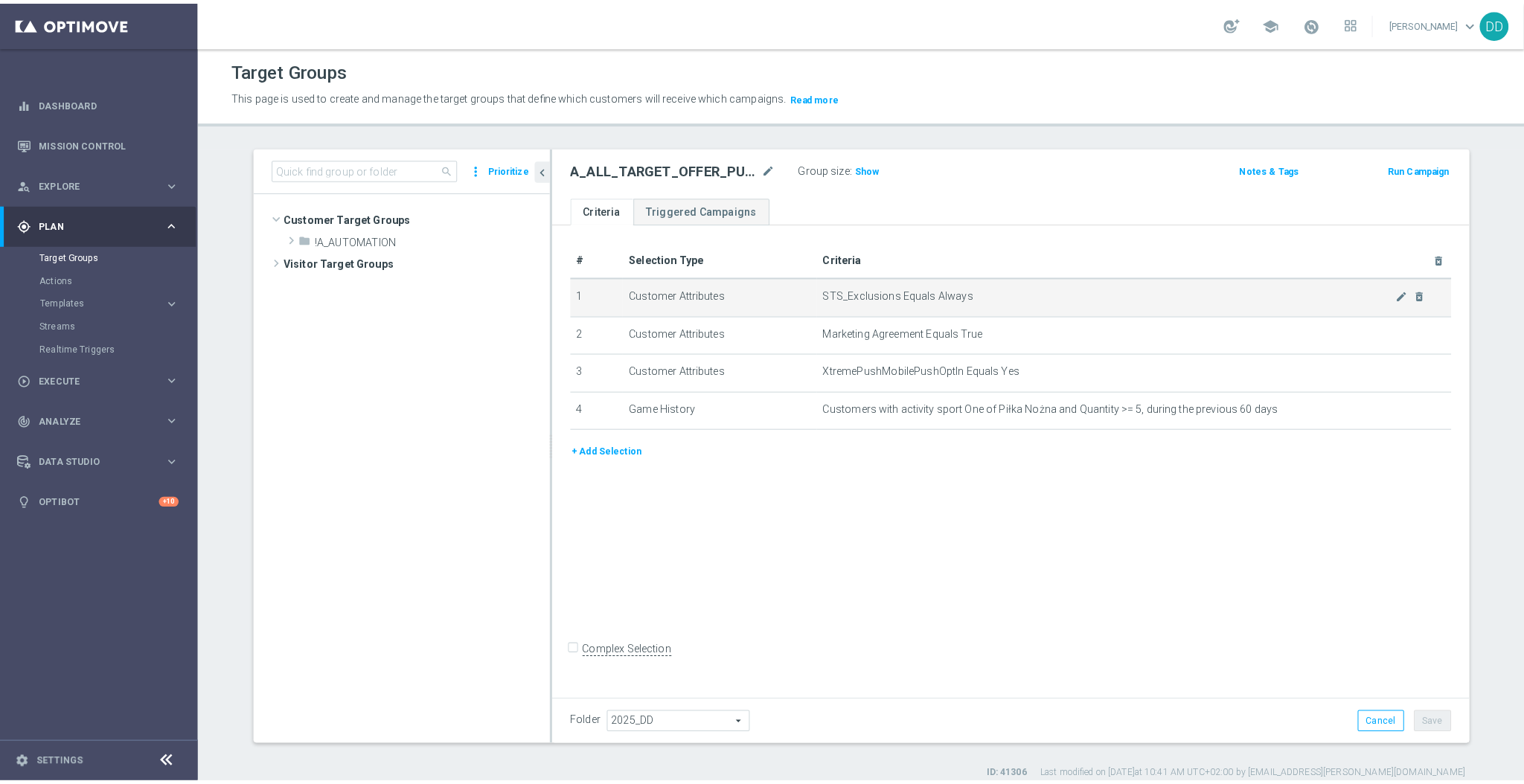
scroll to position [273, 0]
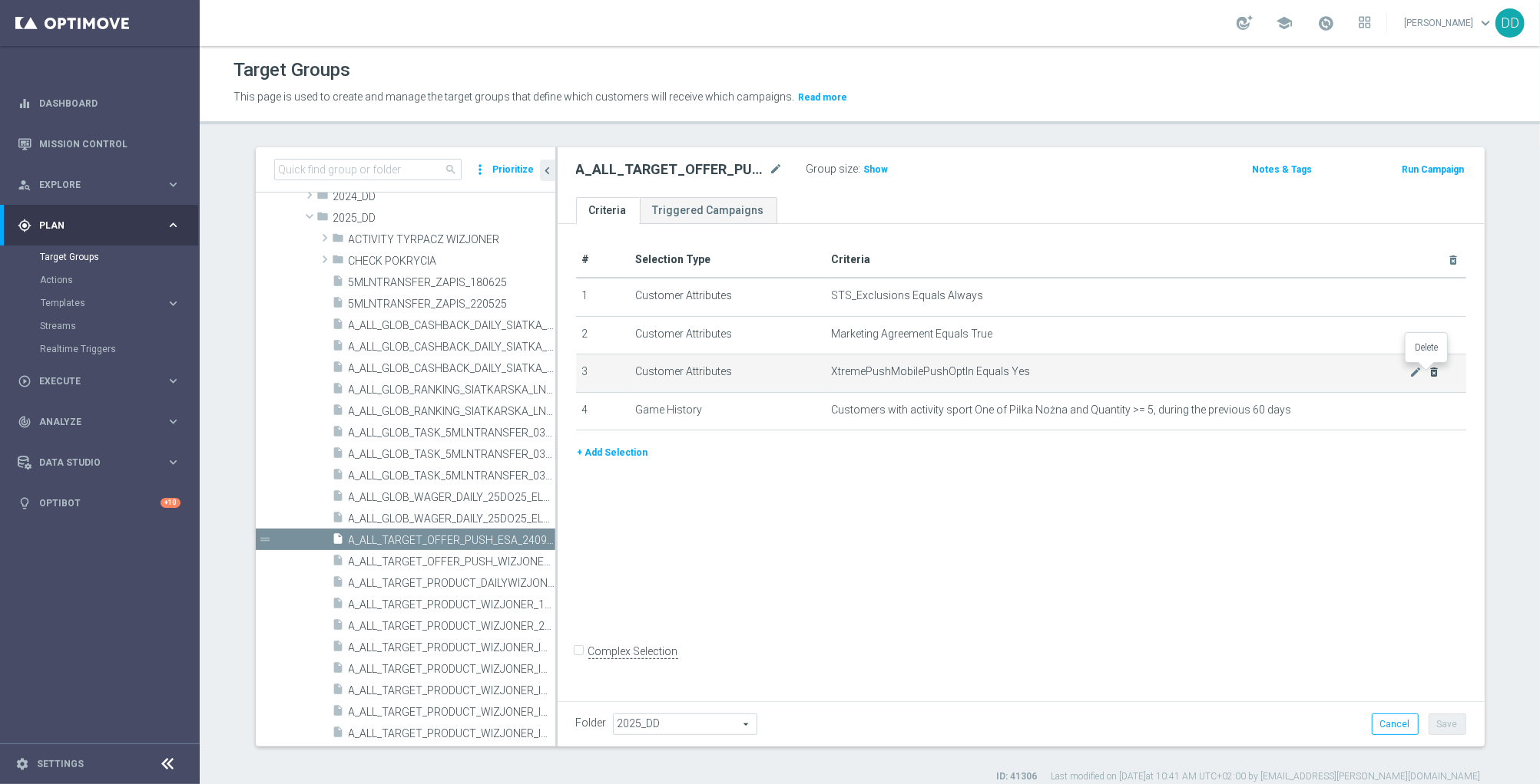
click at [1429, 372] on icon "delete_forever" at bounding box center [1433, 372] width 13 height 13
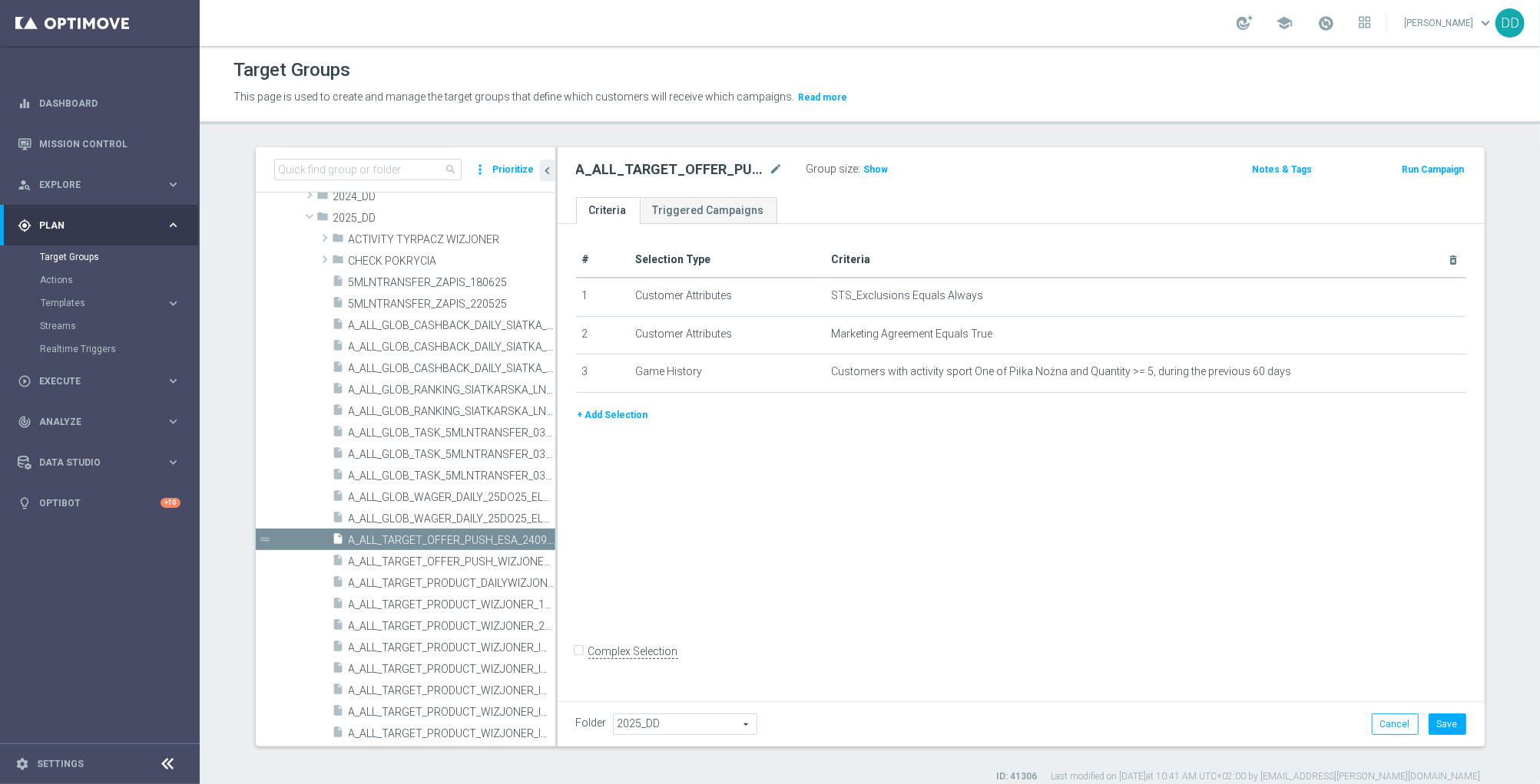
click at [612, 408] on button "+ Add Selection" at bounding box center [613, 415] width 73 height 17
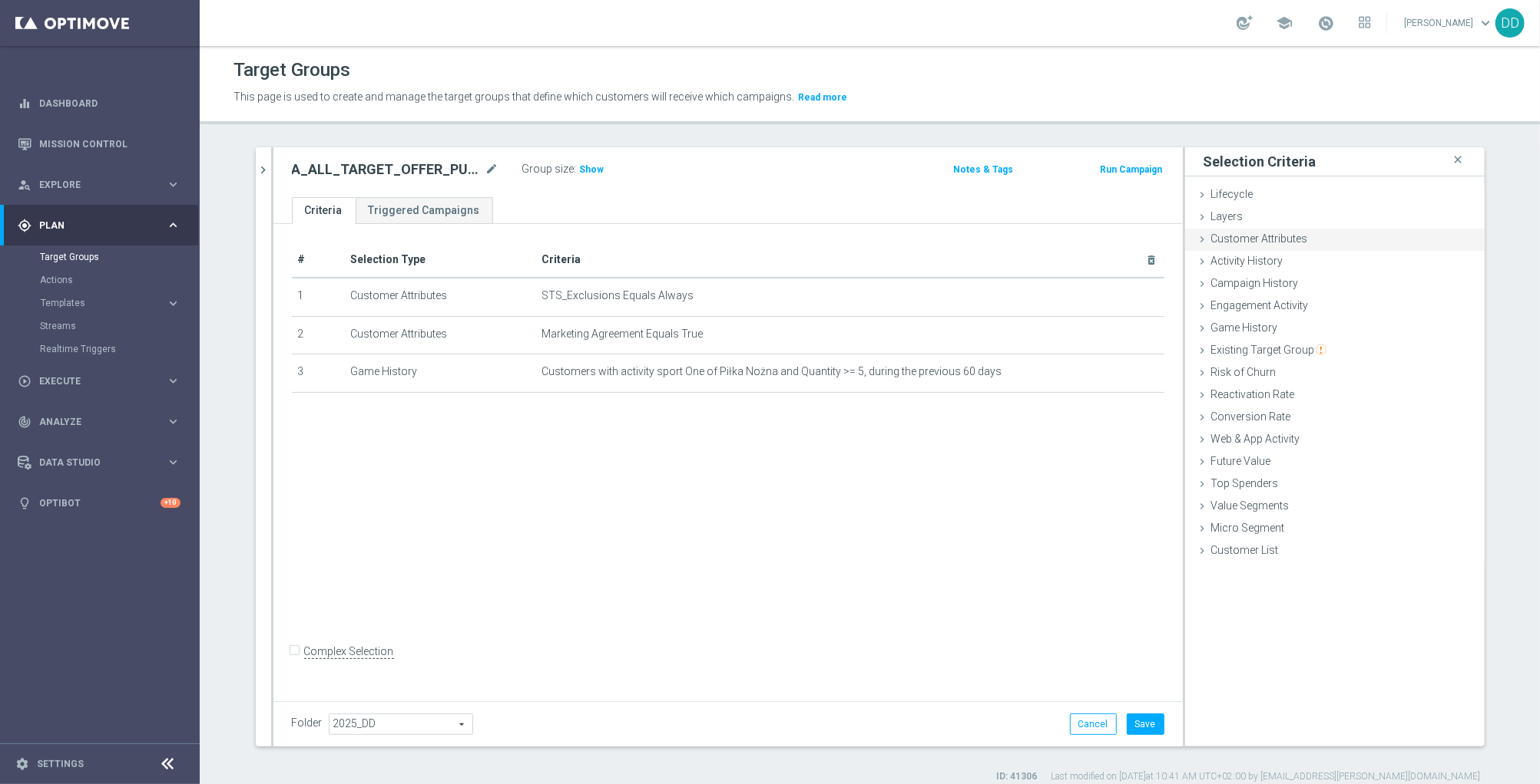
click at [1204, 231] on div "Customer Attributes done" at bounding box center [1335, 240] width 300 height 23
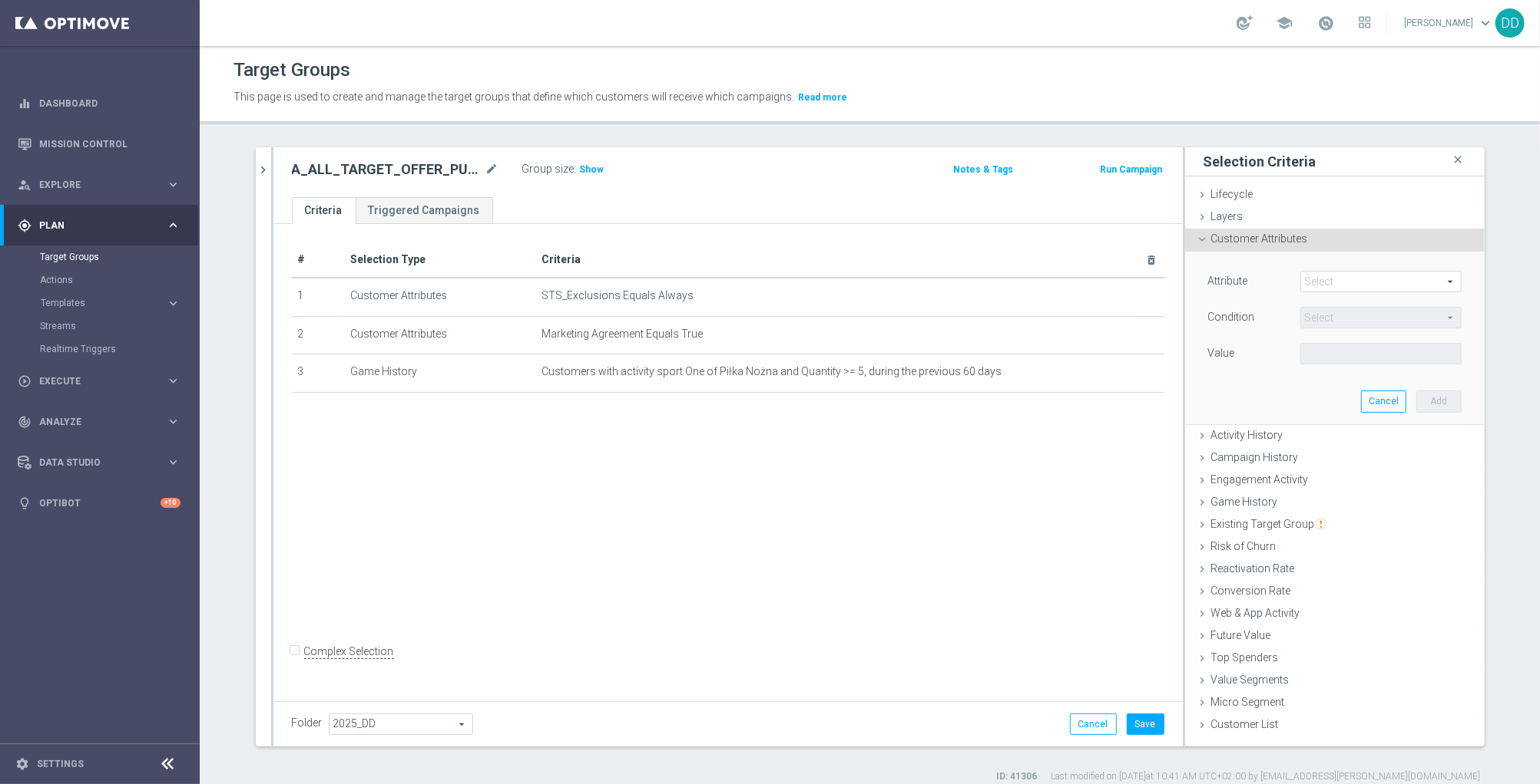
click at [1312, 278] on span at bounding box center [1381, 281] width 160 height 20
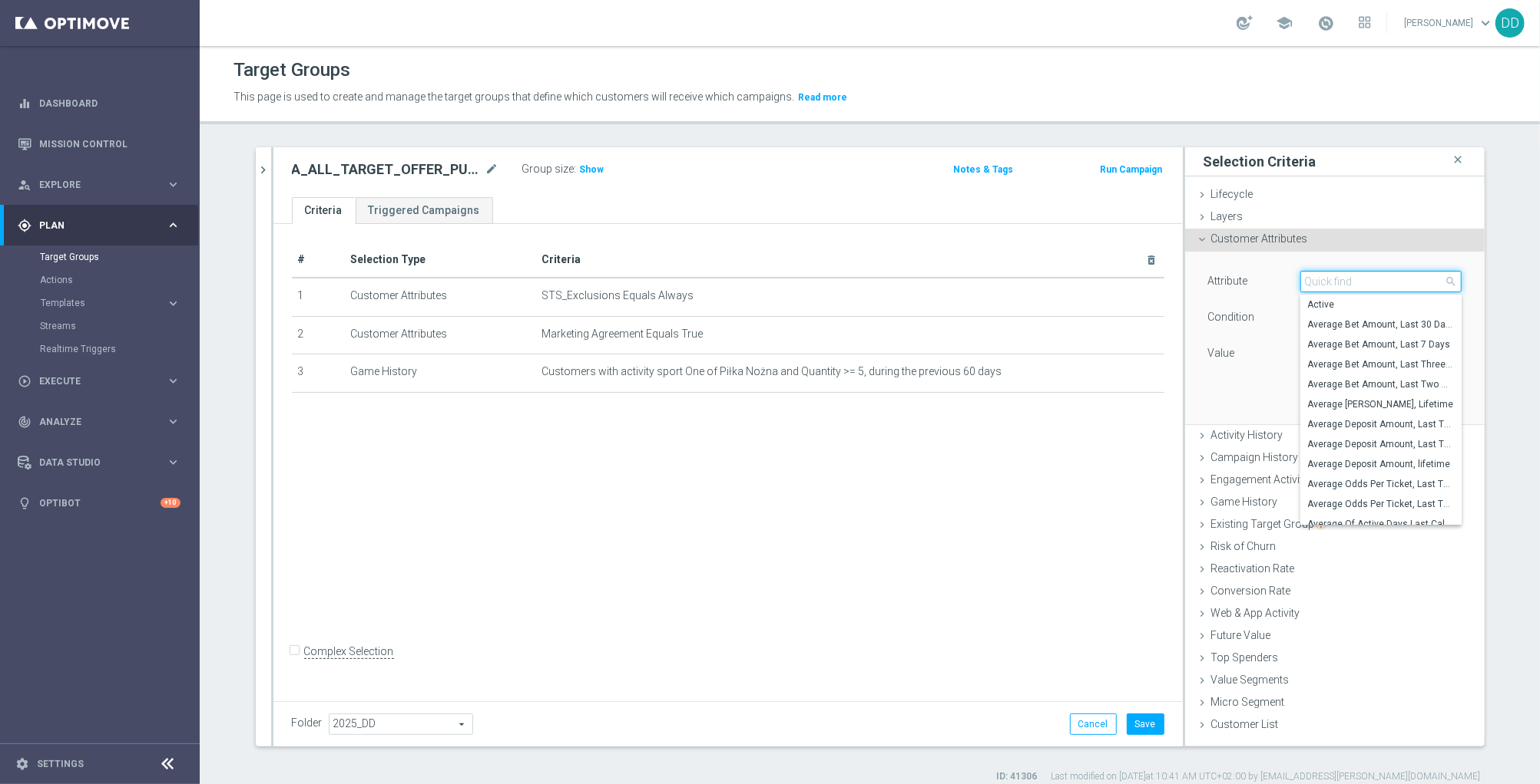
click at [1341, 278] on input "search" at bounding box center [1380, 281] width 161 height 21
type input "c"
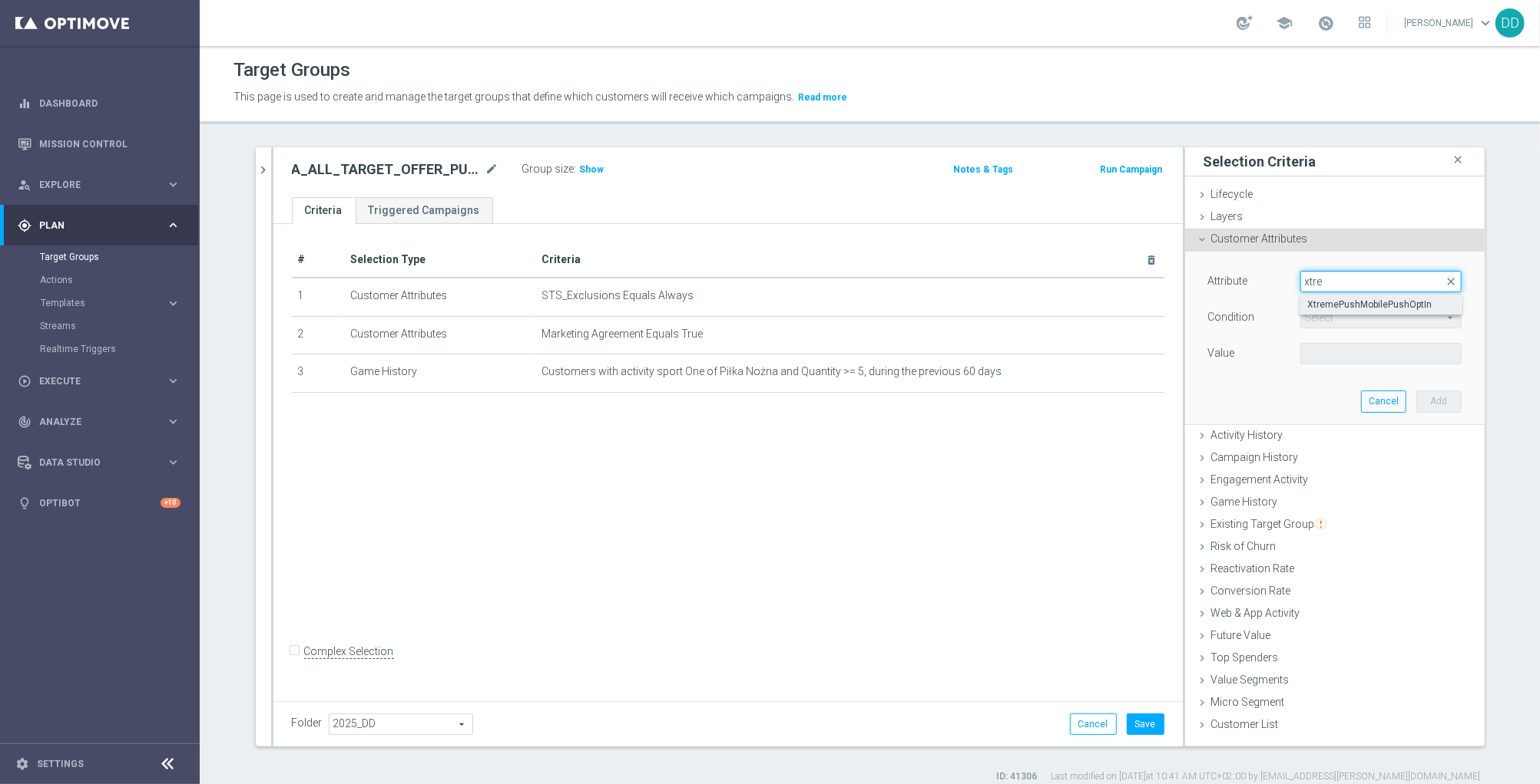
type input "xtre"
click at [1355, 308] on span "XtremePushMobilePushOptIn" at bounding box center [1380, 304] width 146 height 13
type input "XtremePushMobilePushOptIn"
type input "Equals"
click at [1349, 323] on span "Equals" at bounding box center [1381, 318] width 160 height 20
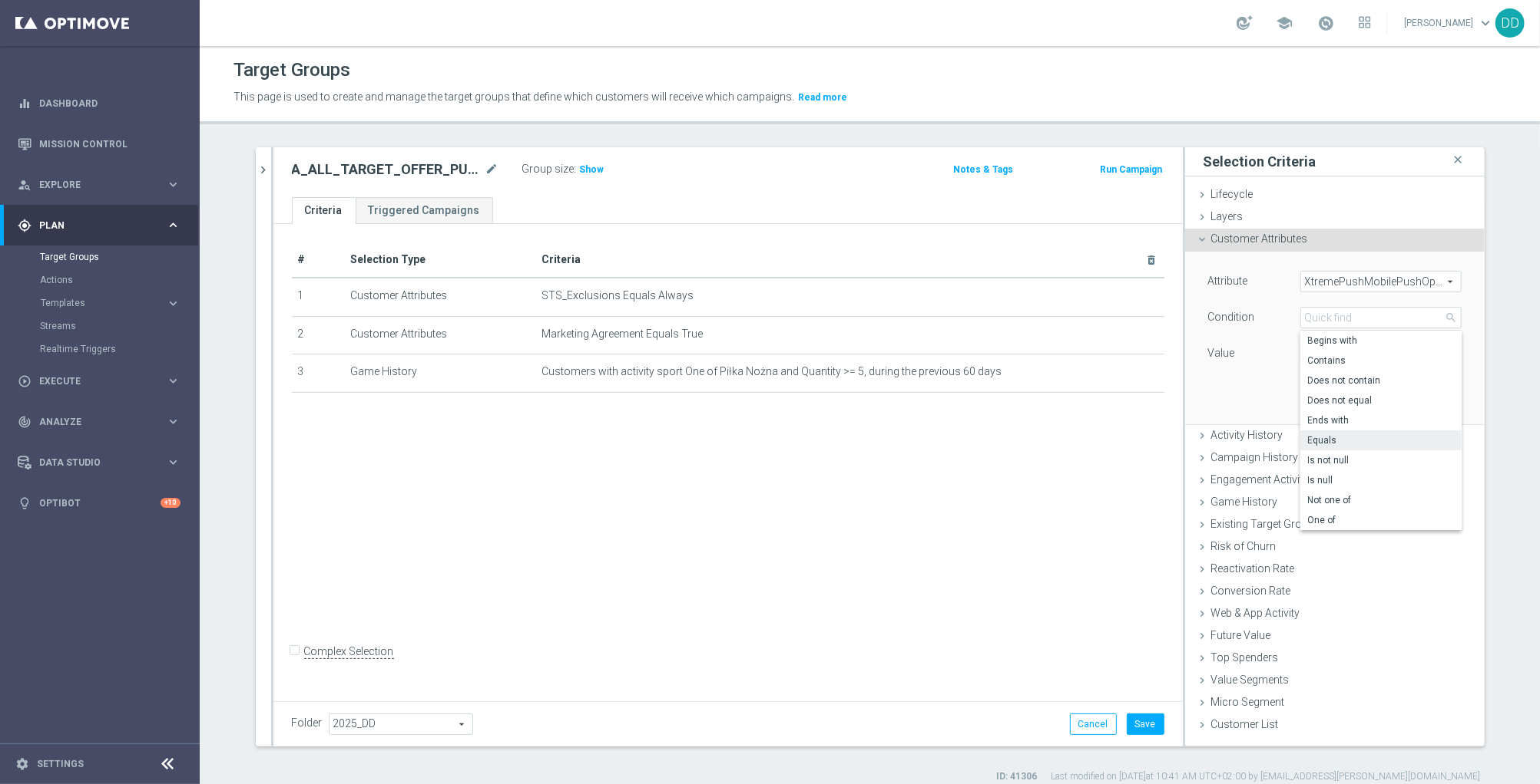
click at [1349, 445] on span "Equals" at bounding box center [1380, 440] width 146 height 13
click at [1371, 353] on span at bounding box center [1381, 353] width 160 height 20
click at [1316, 396] on span "Yes" at bounding box center [1380, 397] width 146 height 13
type input "Yes"
click at [1438, 400] on button "Add" at bounding box center [1438, 402] width 45 height 21
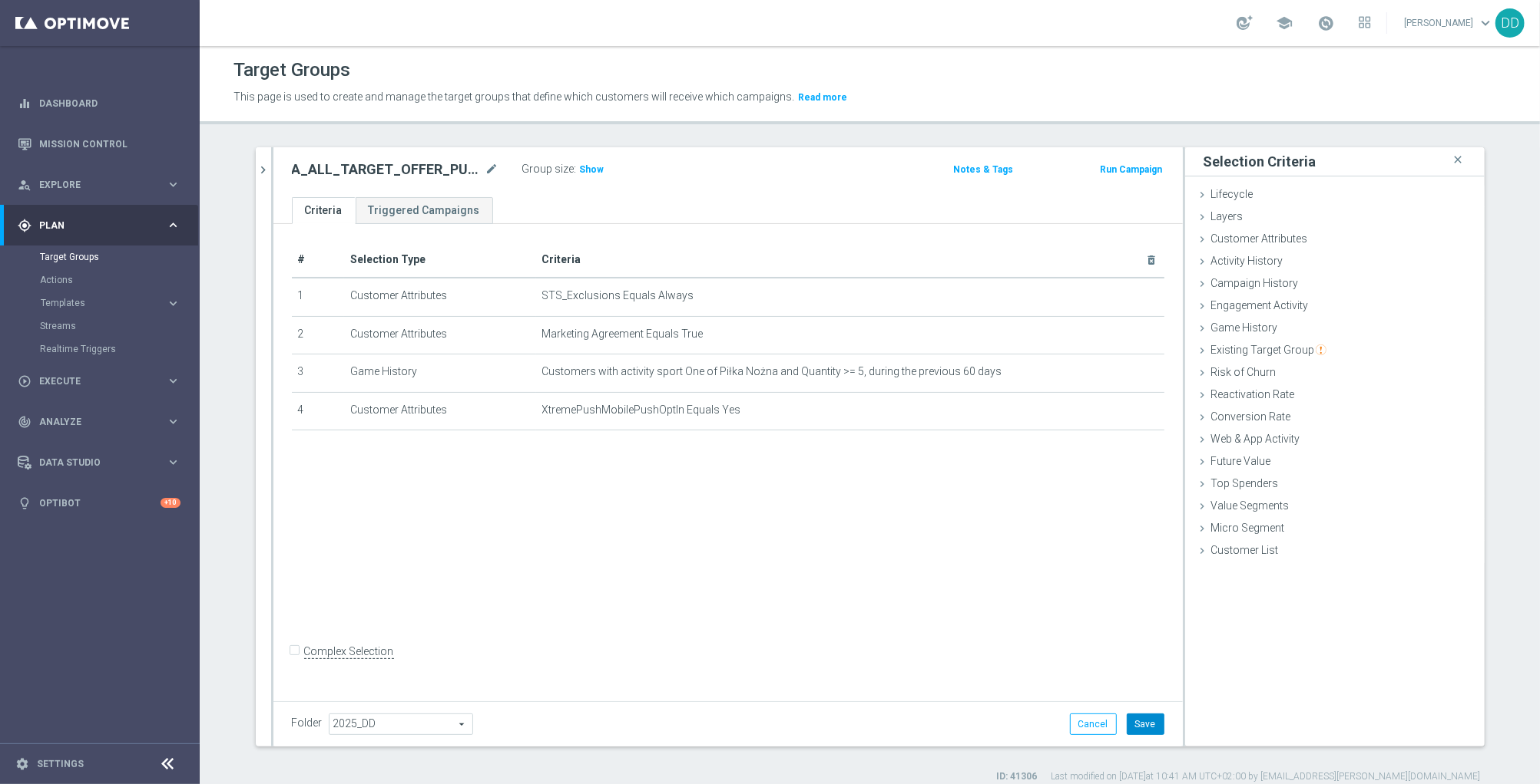
drag, startPoint x: 1126, startPoint y: 730, endPoint x: 796, endPoint y: 475, distance: 417.0
click at [1127, 729] on button "Save" at bounding box center [1145, 724] width 38 height 21
click at [585, 168] on span "Show" at bounding box center [592, 170] width 24 height 11
